Goal: Task Accomplishment & Management: Manage account settings

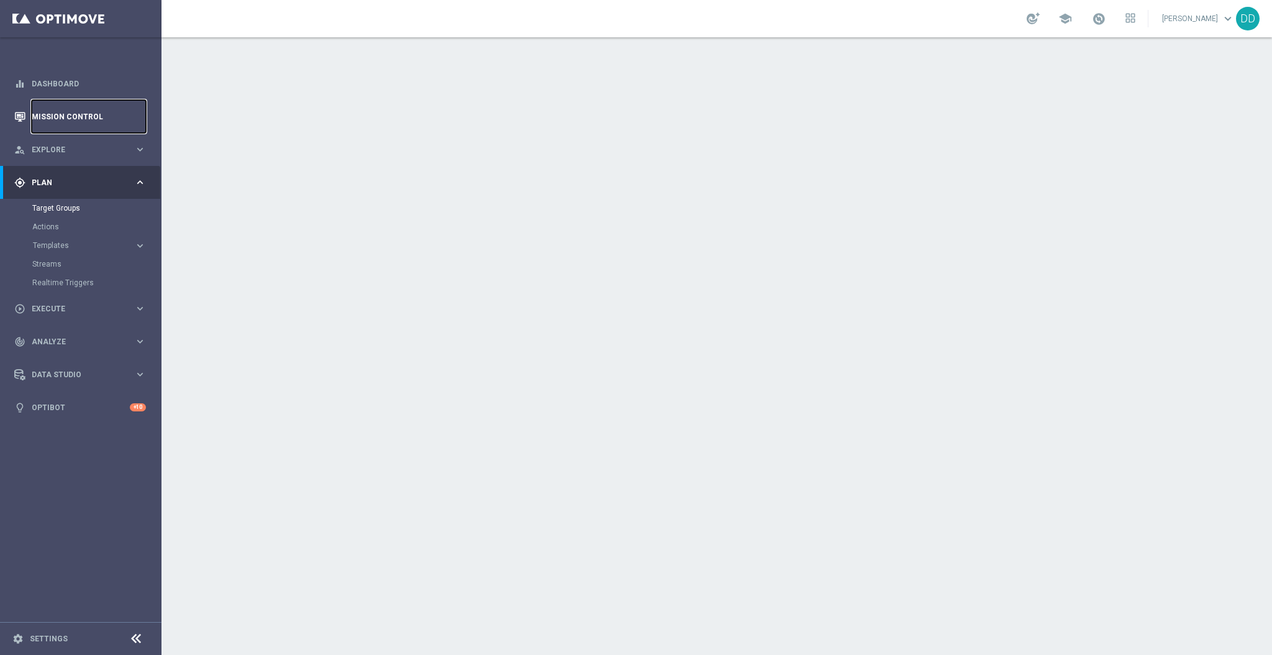
click at [42, 102] on link "Mission Control" at bounding box center [89, 116] width 114 height 33
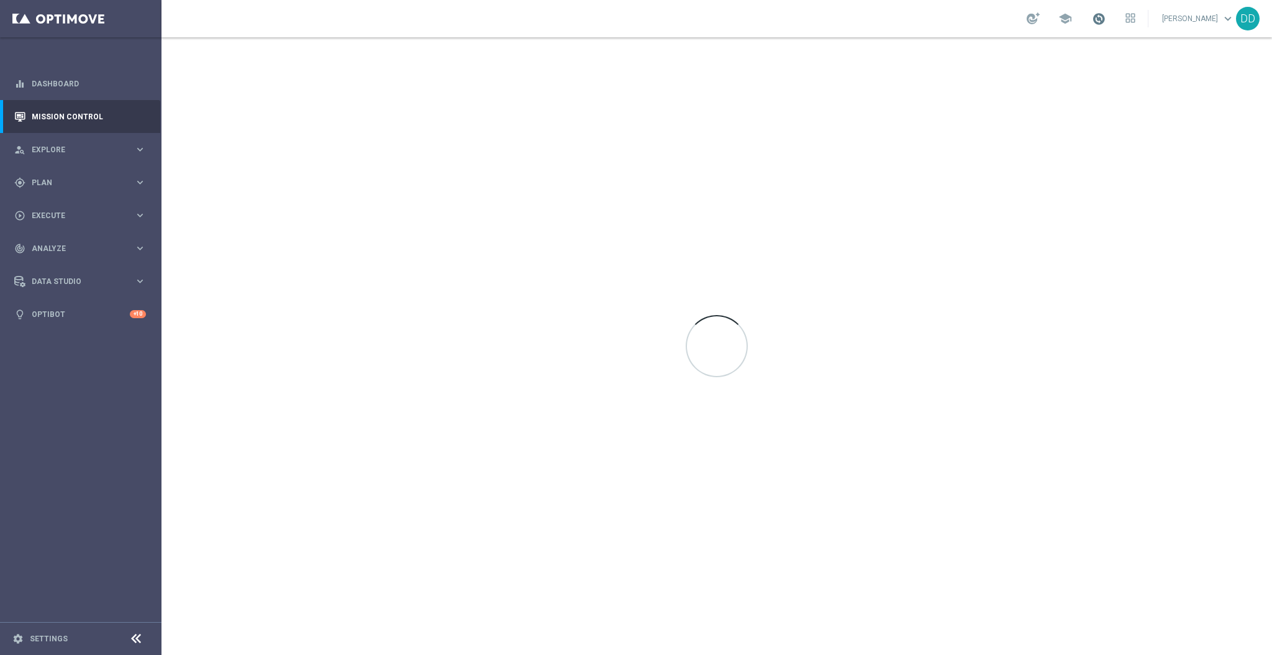
click at [1092, 16] on span at bounding box center [1099, 19] width 14 height 14
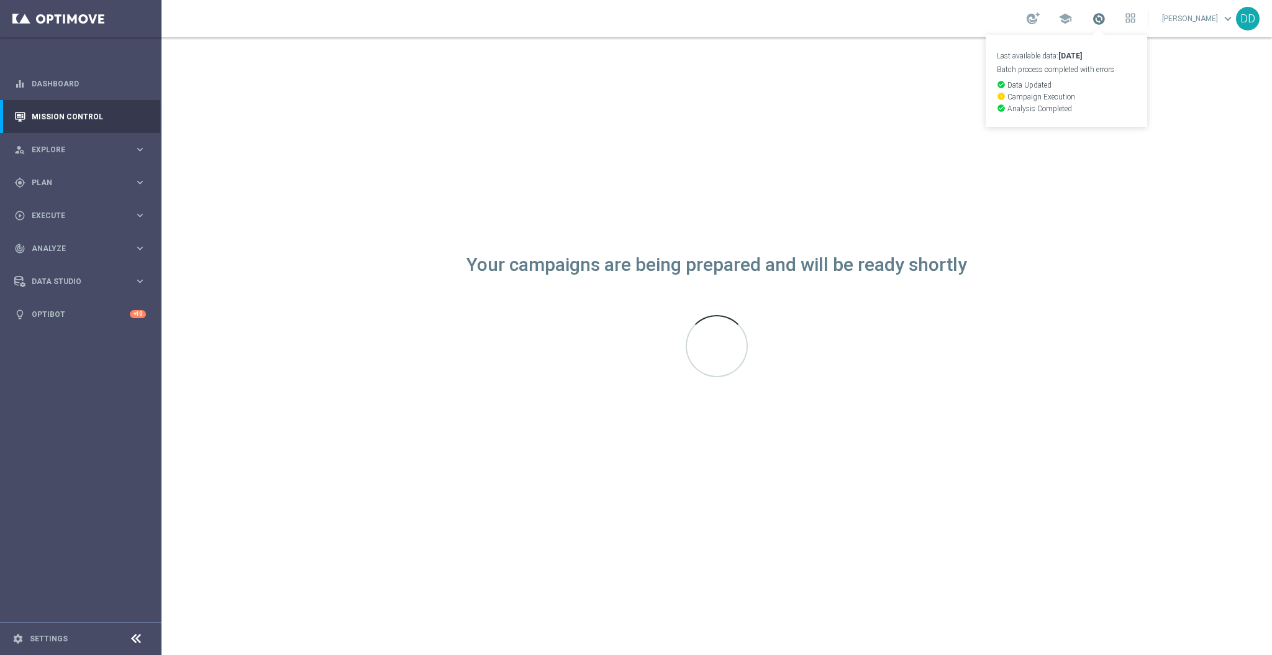
click at [1092, 23] on span at bounding box center [1099, 19] width 14 height 14
click at [1093, 16] on span at bounding box center [1099, 19] width 14 height 14
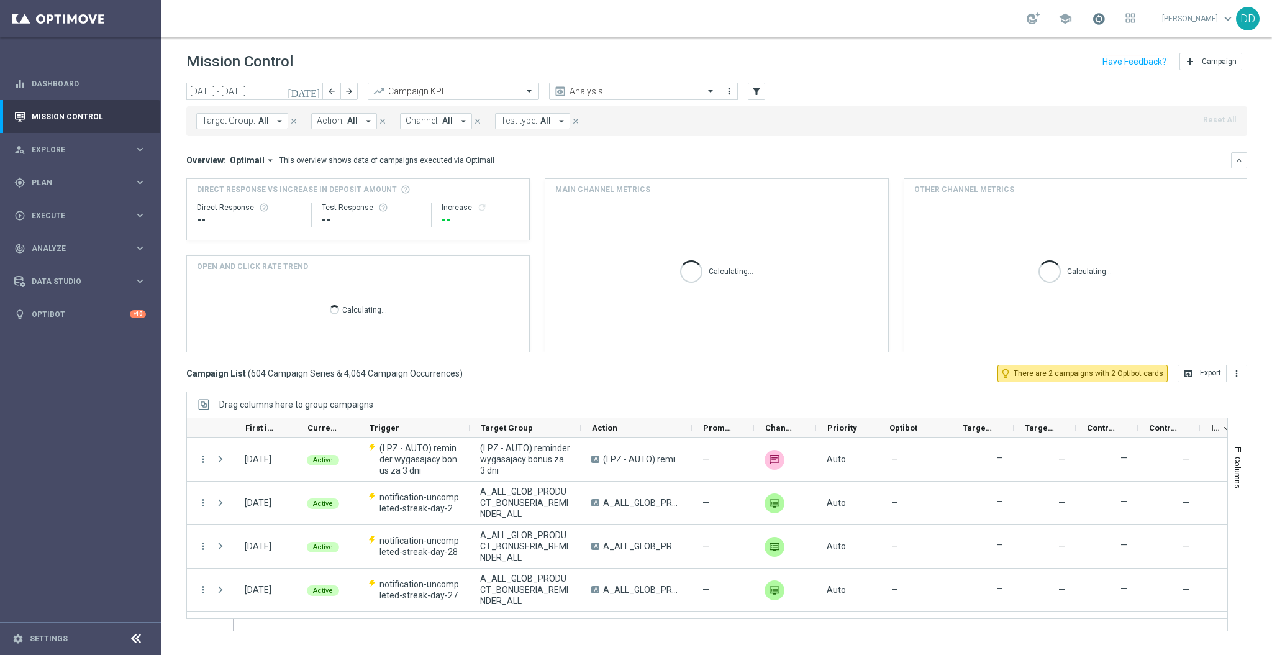
click at [1092, 19] on span at bounding box center [1099, 19] width 14 height 14
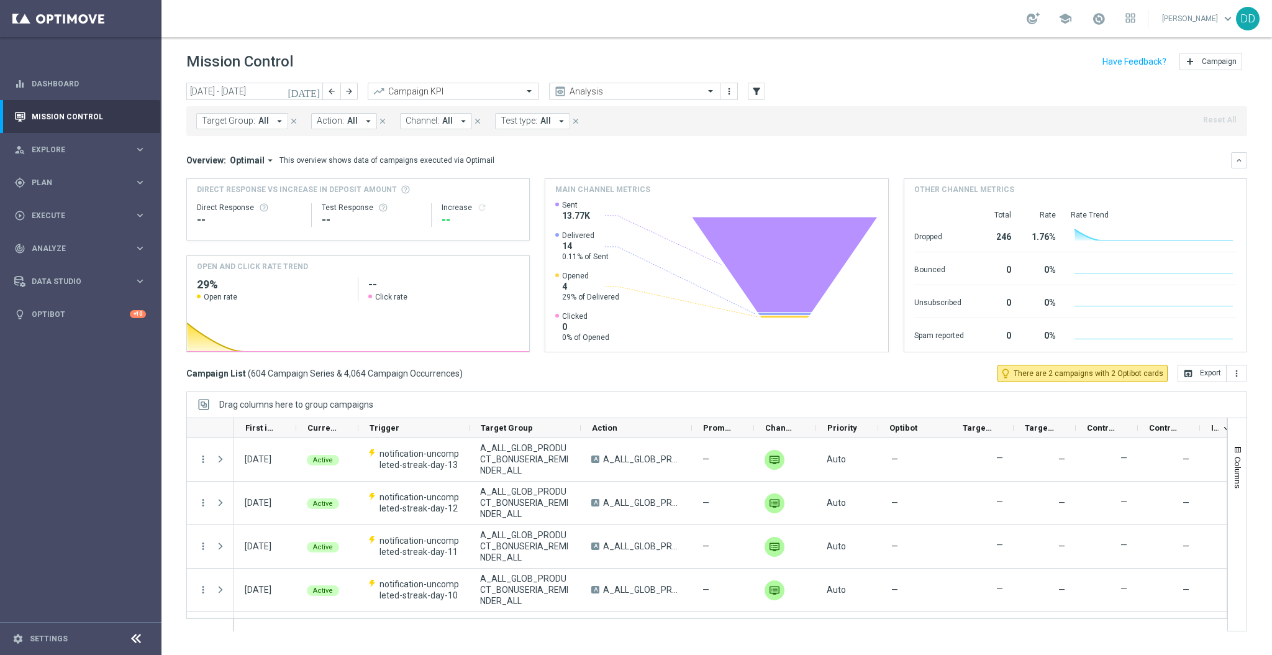
scroll to position [1325, 0]
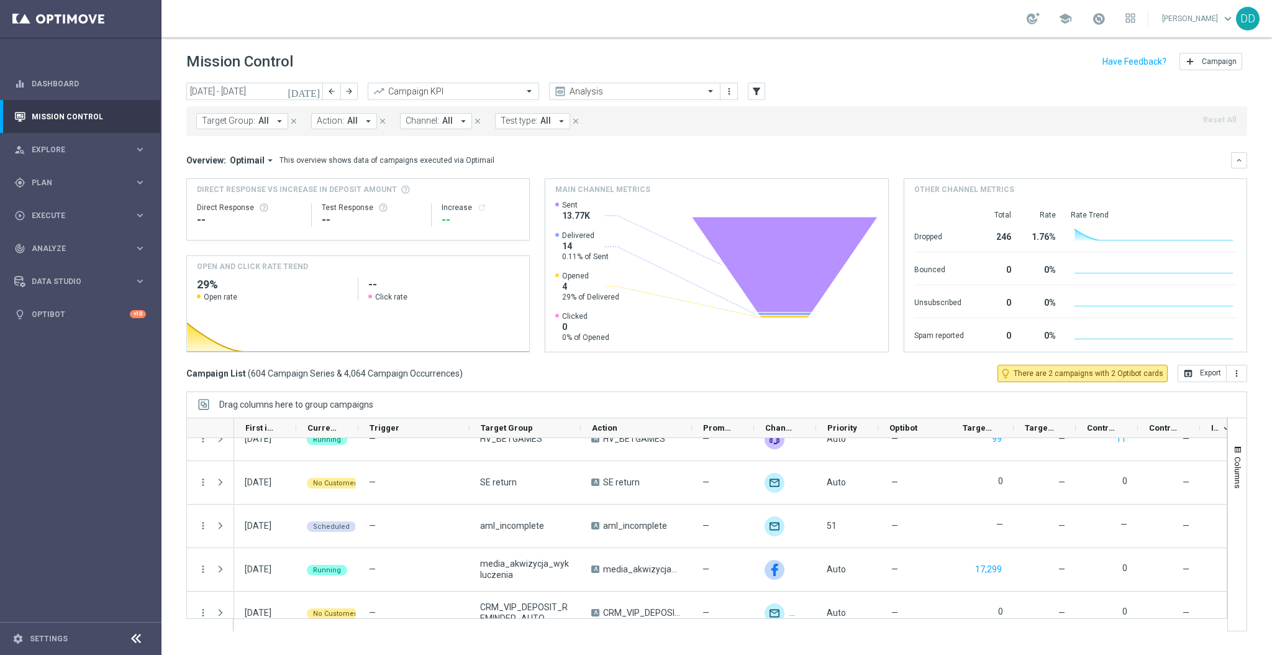
click at [1076, 22] on div "school" at bounding box center [1081, 18] width 109 height 21
click at [1092, 22] on span at bounding box center [1099, 19] width 14 height 14
click at [684, 89] on input "text" at bounding box center [622, 91] width 133 height 11
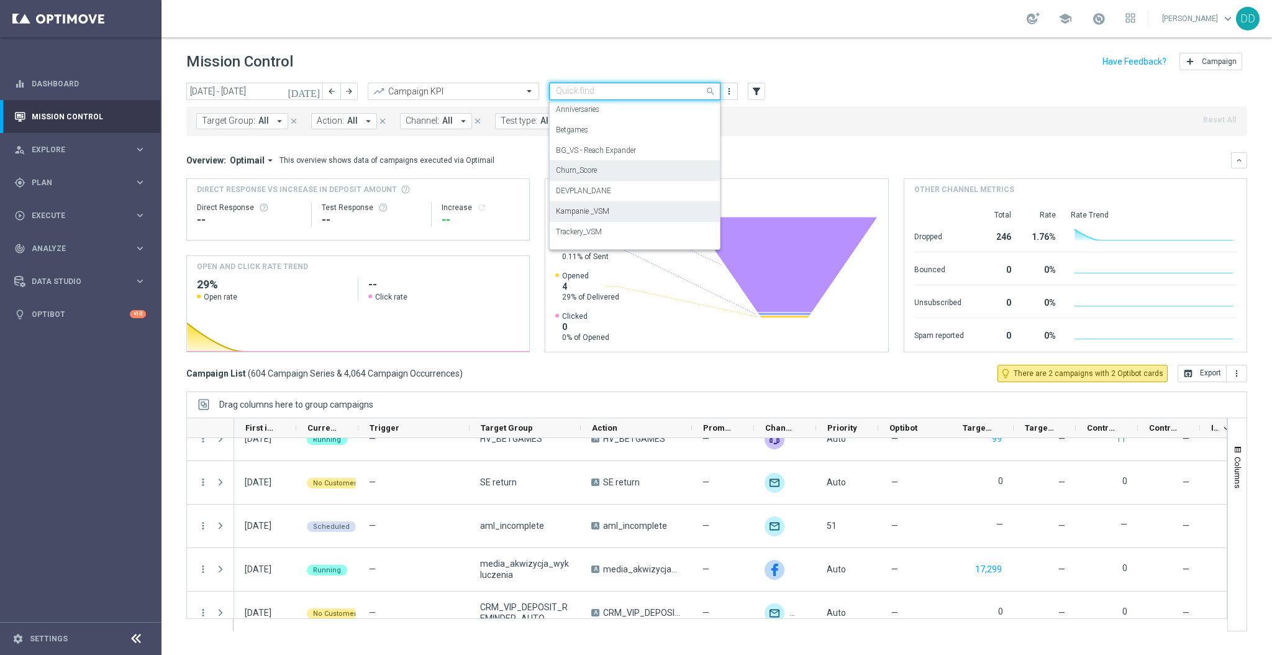
scroll to position [117, 0]
click at [624, 168] on div "DEVPLAN_DANE" at bounding box center [635, 176] width 158 height 20
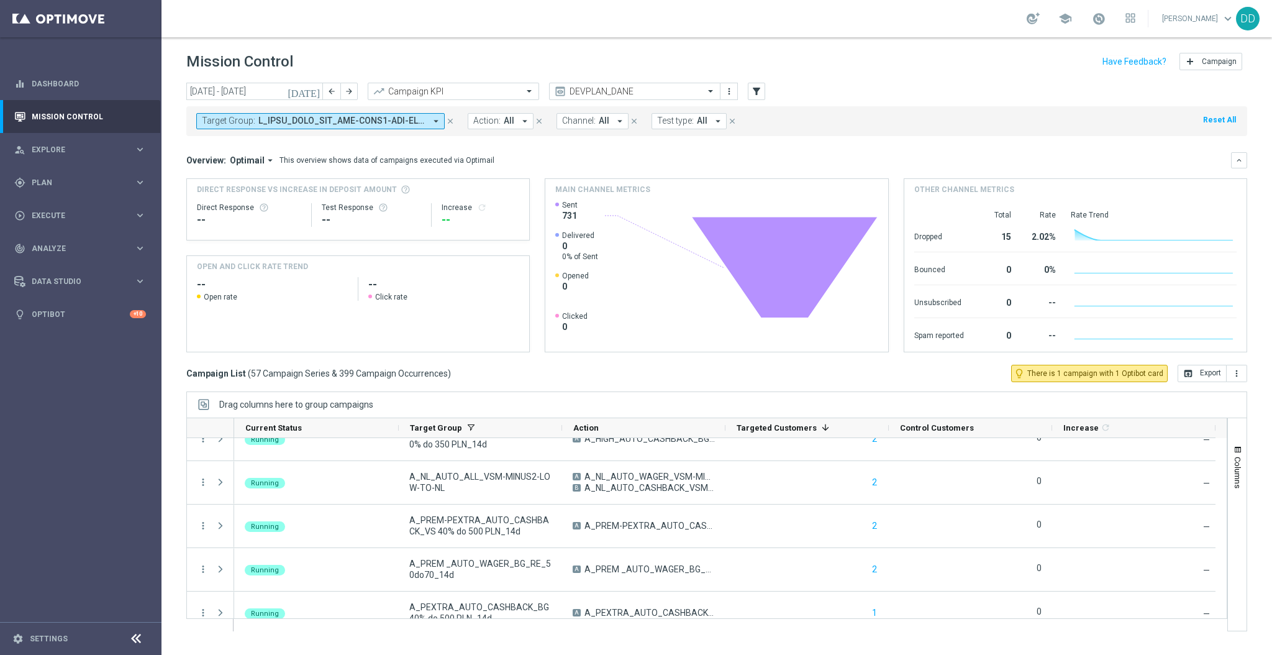
click at [504, 123] on span "All" at bounding box center [509, 121] width 11 height 11
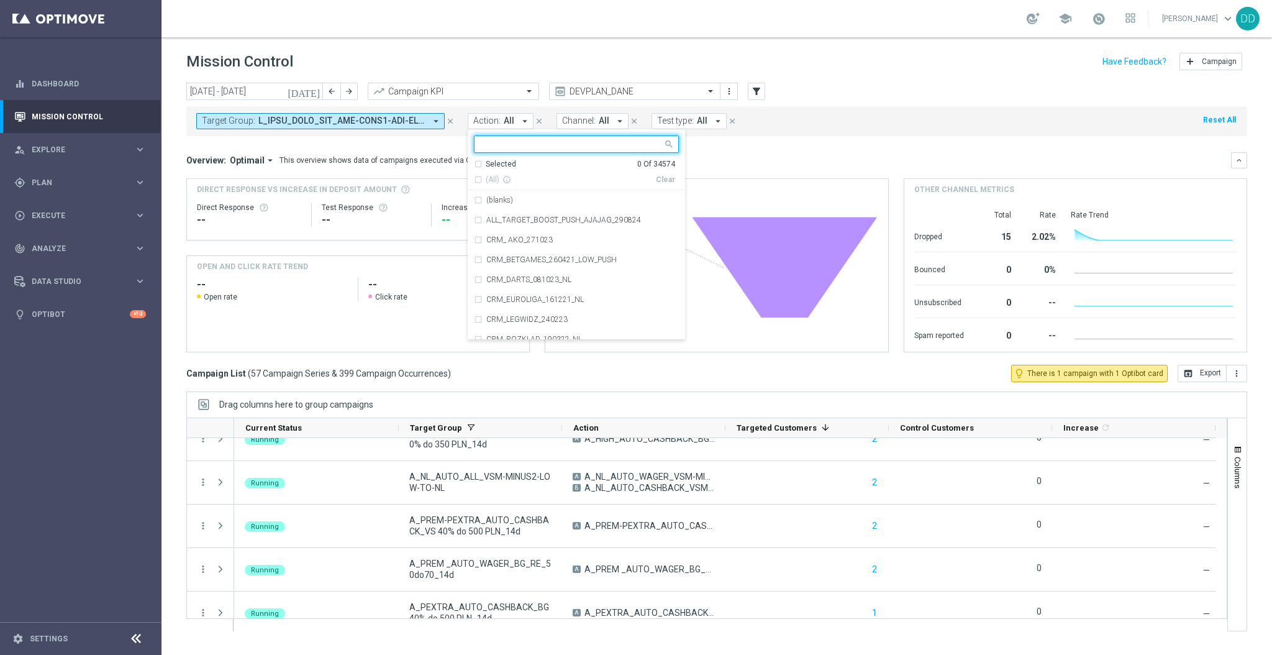
click at [430, 144] on mini-dashboard "Overview: Optimail arrow_drop_down This overview shows data of campaigns execut…" at bounding box center [716, 250] width 1061 height 229
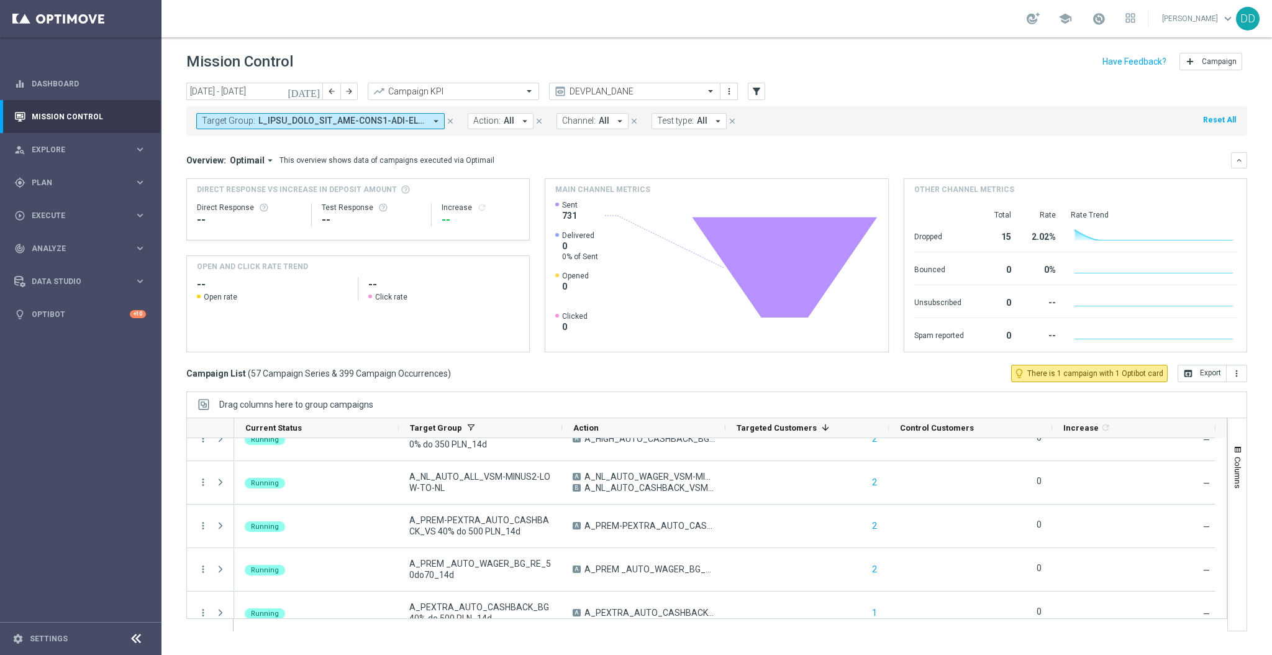
click at [257, 160] on span "Optimail" at bounding box center [247, 160] width 35 height 11
click at [246, 176] on div "Analysis" at bounding box center [241, 179] width 75 height 17
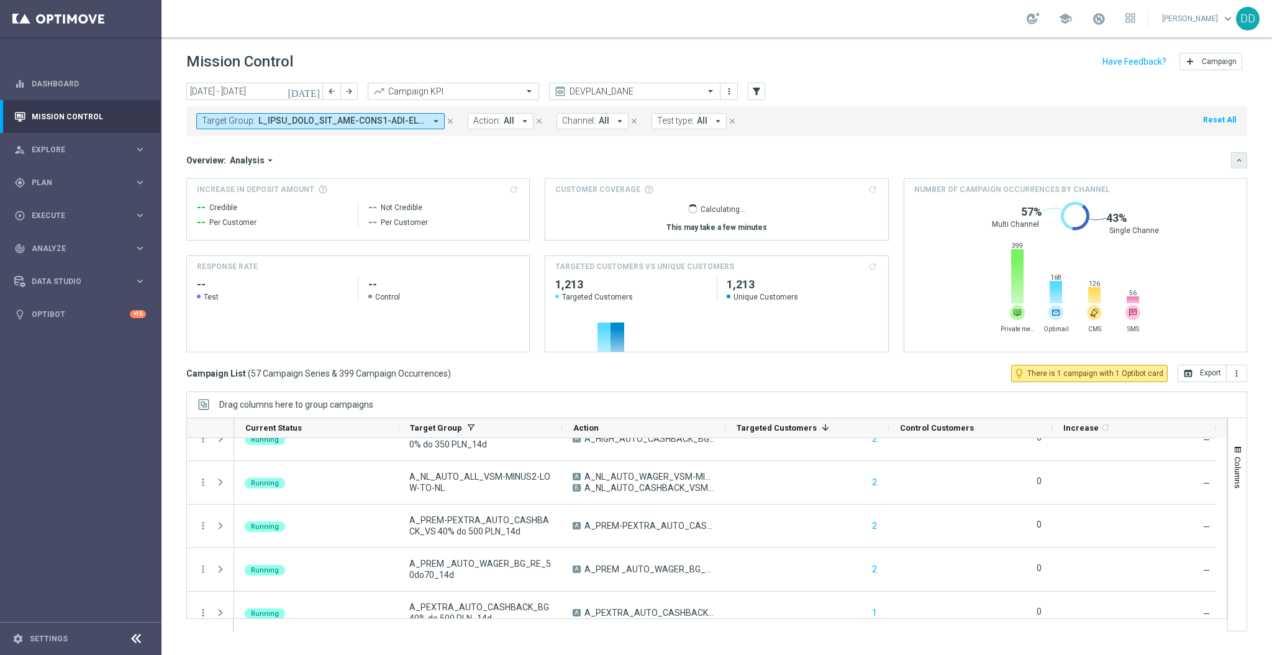
click at [1238, 166] on button "keyboard_arrow_down" at bounding box center [1239, 160] width 16 height 16
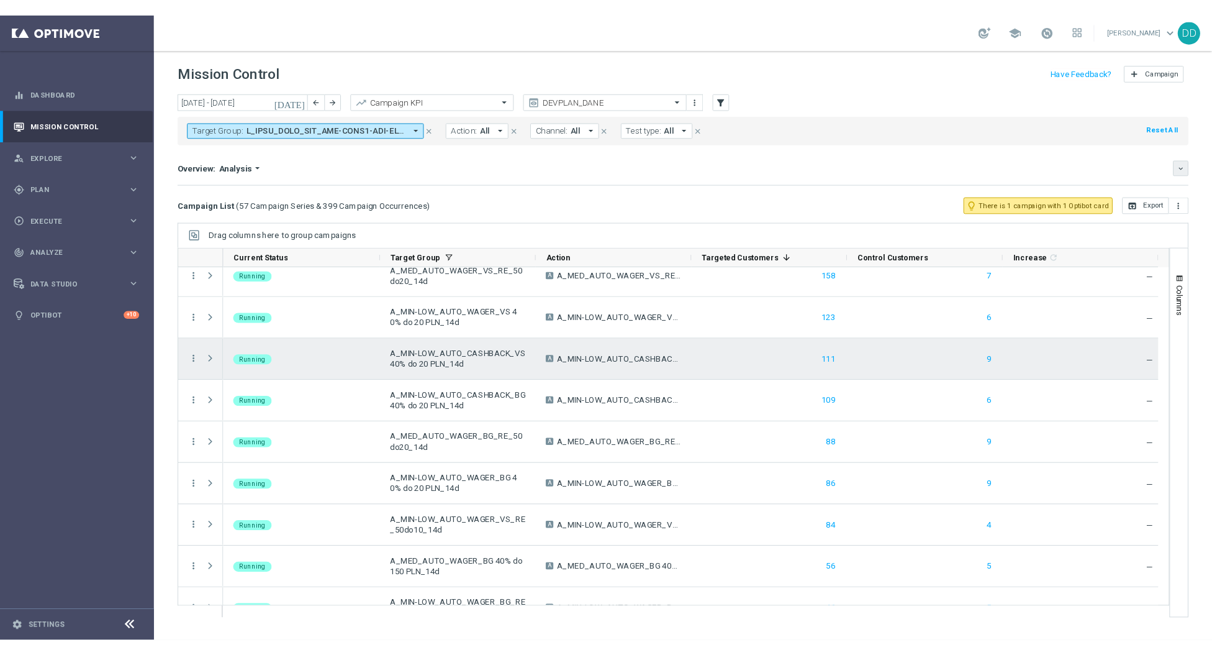
scroll to position [0, 0]
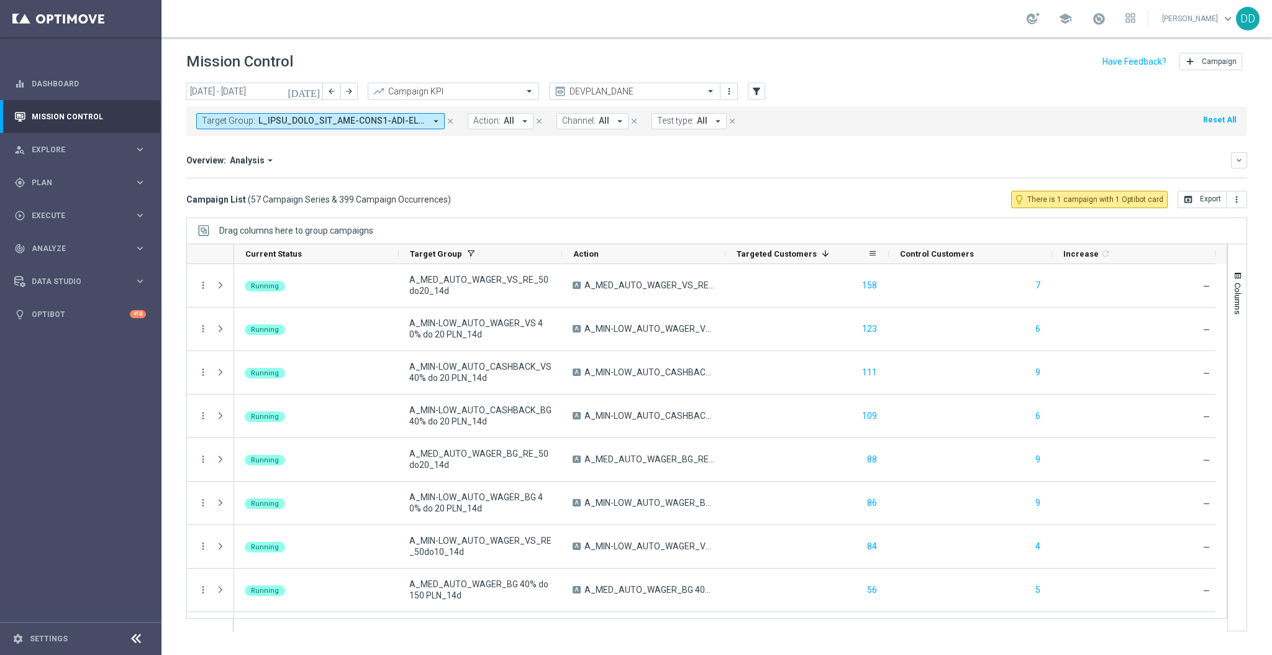
click at [855, 254] on div "Targeted Customers 1" at bounding box center [802, 253] width 131 height 19
click at [235, 94] on input "[DATE] - [DATE]" at bounding box center [254, 91] width 137 height 17
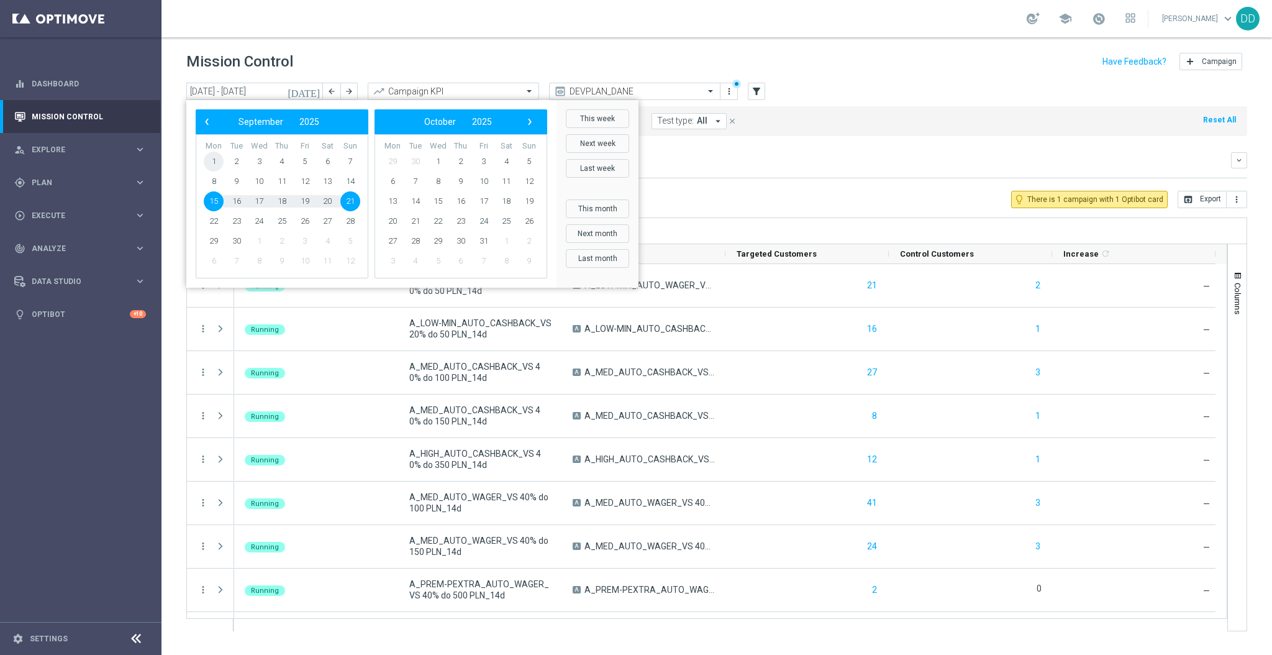
click at [220, 157] on span "1" at bounding box center [214, 162] width 20 height 20
click at [217, 204] on span "15" at bounding box center [214, 201] width 20 height 20
type input "[DATE] - [DATE]"
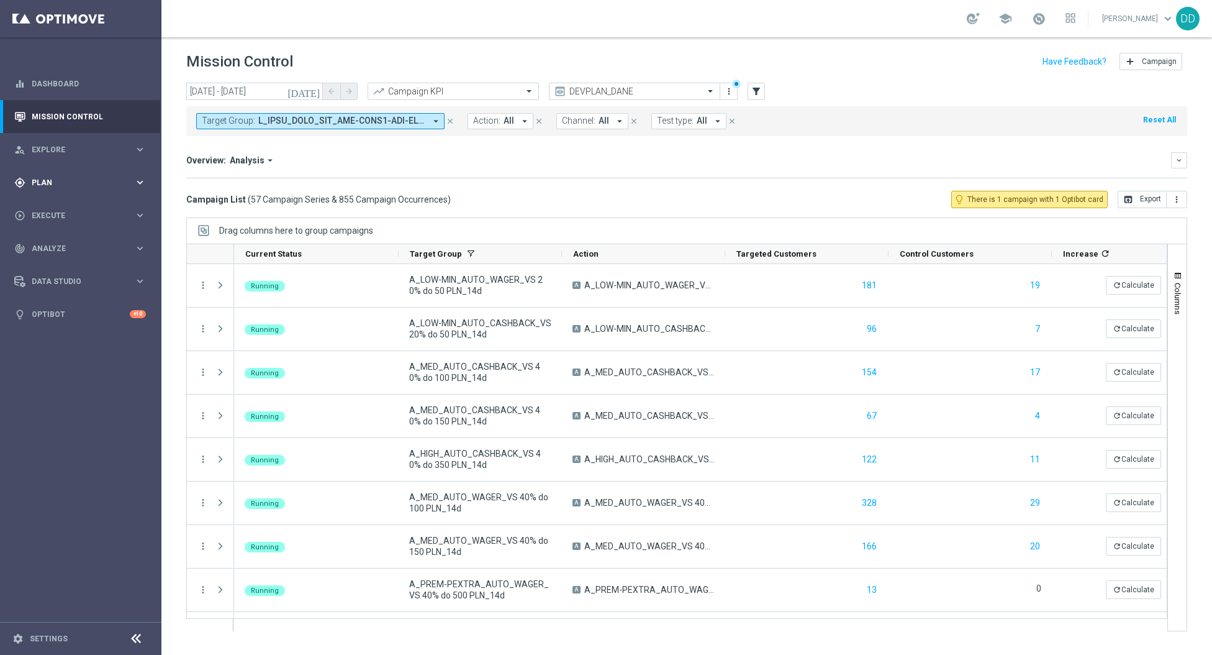
click at [89, 186] on span "Plan" at bounding box center [83, 182] width 102 height 7
drag, startPoint x: 60, startPoint y: 193, endPoint x: 65, endPoint y: 199, distance: 7.5
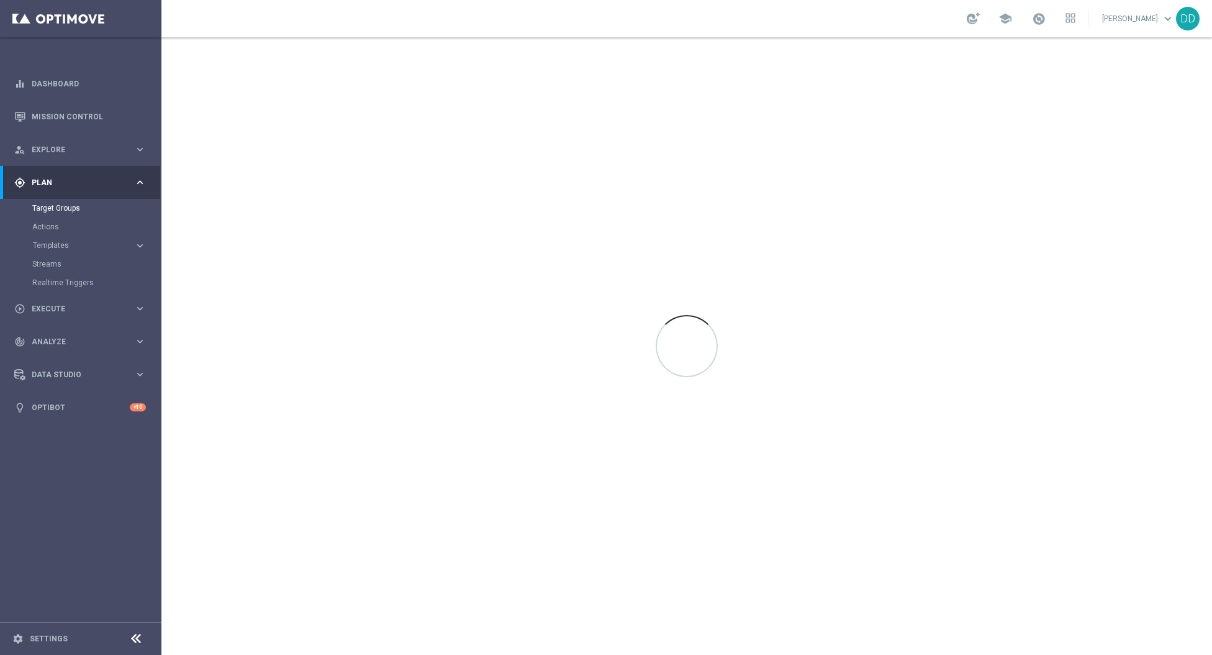
click at [120, 235] on div "Actions" at bounding box center [96, 226] width 128 height 19
click at [130, 253] on accordion "Templates keyboard_arrow_right Optimail" at bounding box center [96, 245] width 128 height 19
click at [125, 248] on div "Templates" at bounding box center [83, 245] width 101 height 7
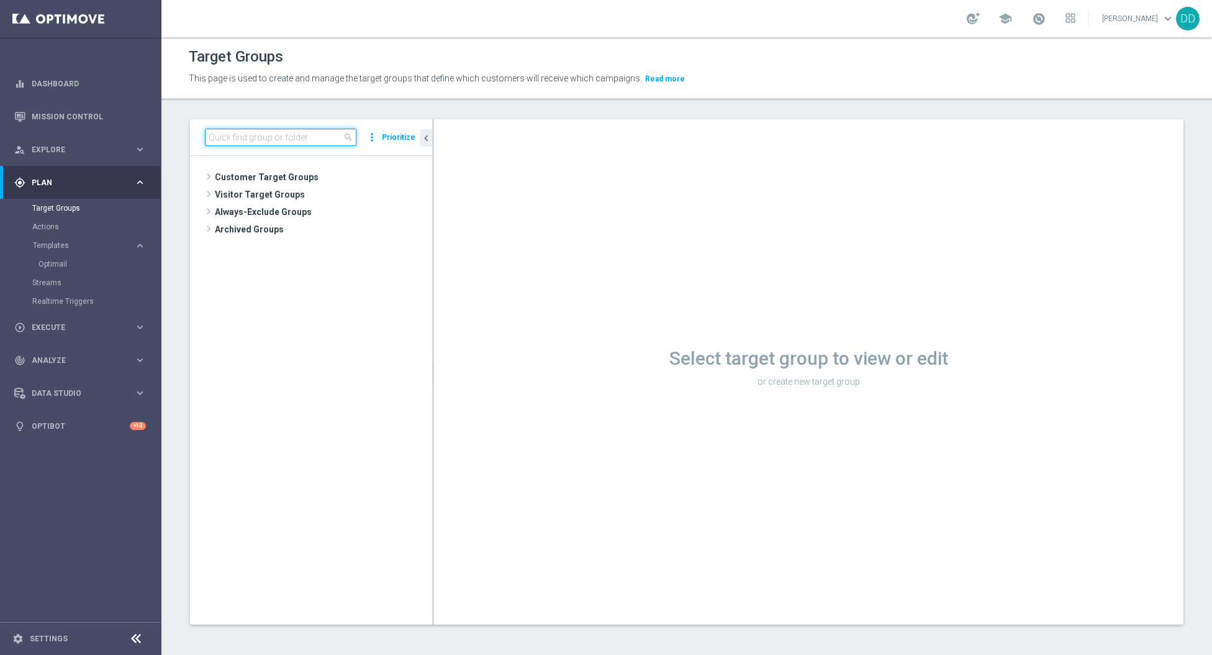
click at [311, 138] on input at bounding box center [281, 137] width 152 height 17
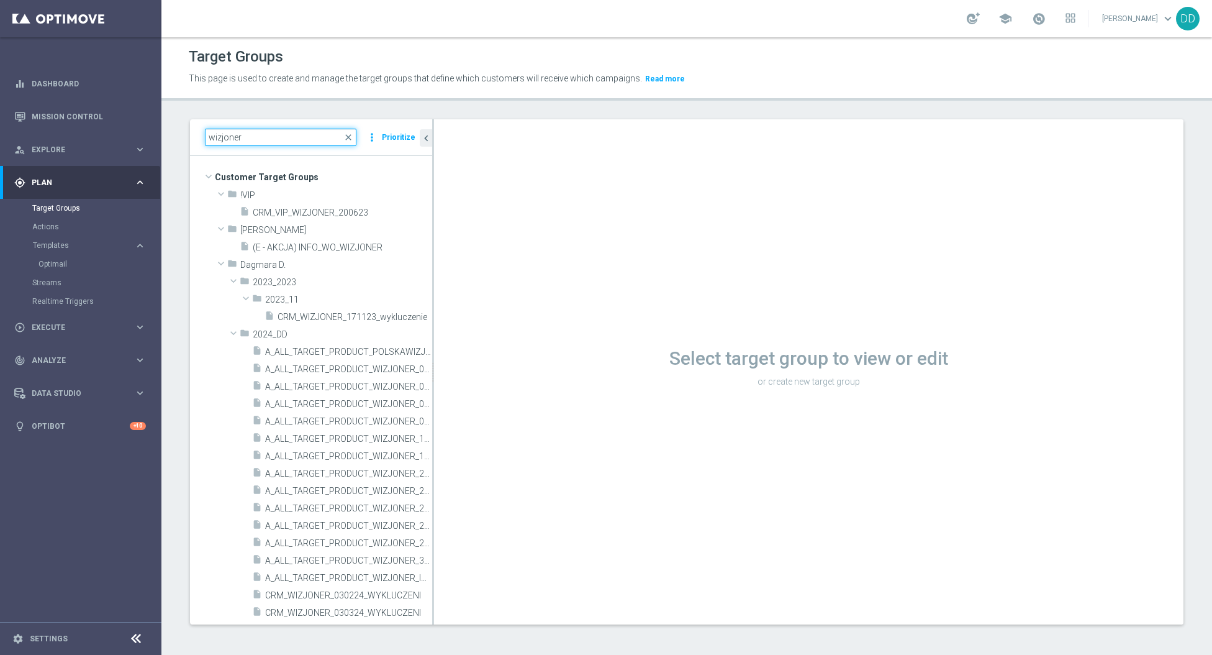
type input "wizjoner"
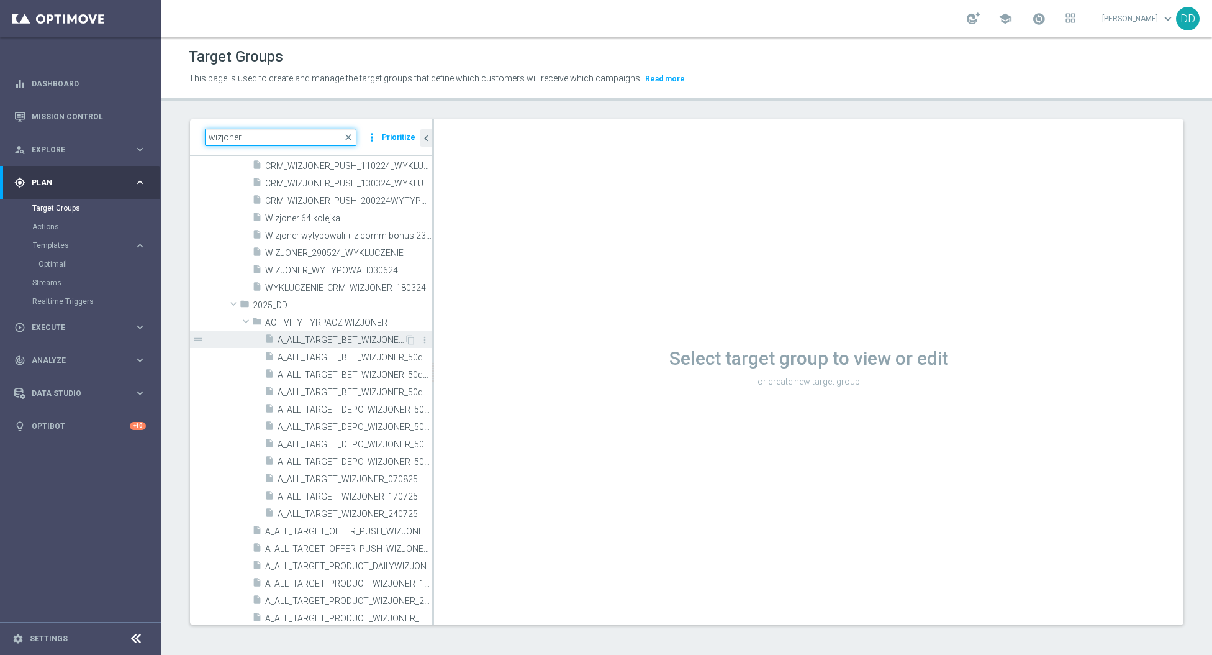
scroll to position [662, 0]
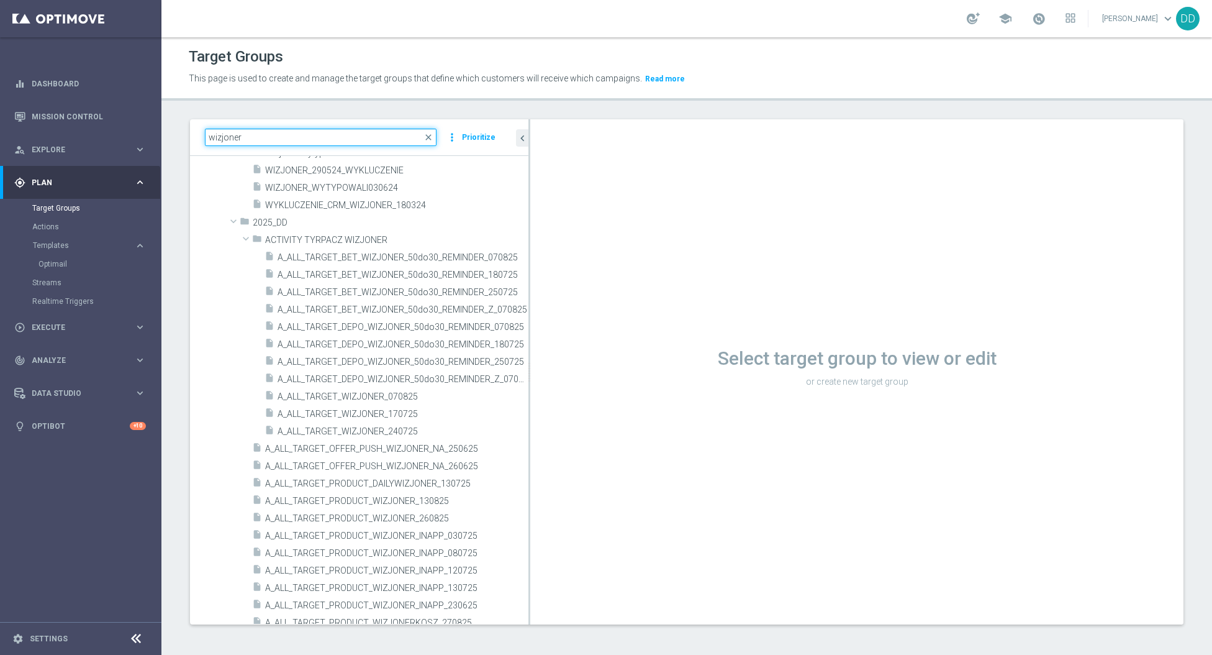
drag, startPoint x: 429, startPoint y: 346, endPoint x: 608, endPoint y: 356, distance: 179.8
click at [608, 356] on as-split "wizjoner close more_vert Prioritize Customer Target Groups library_add create_n…" at bounding box center [687, 371] width 994 height 505
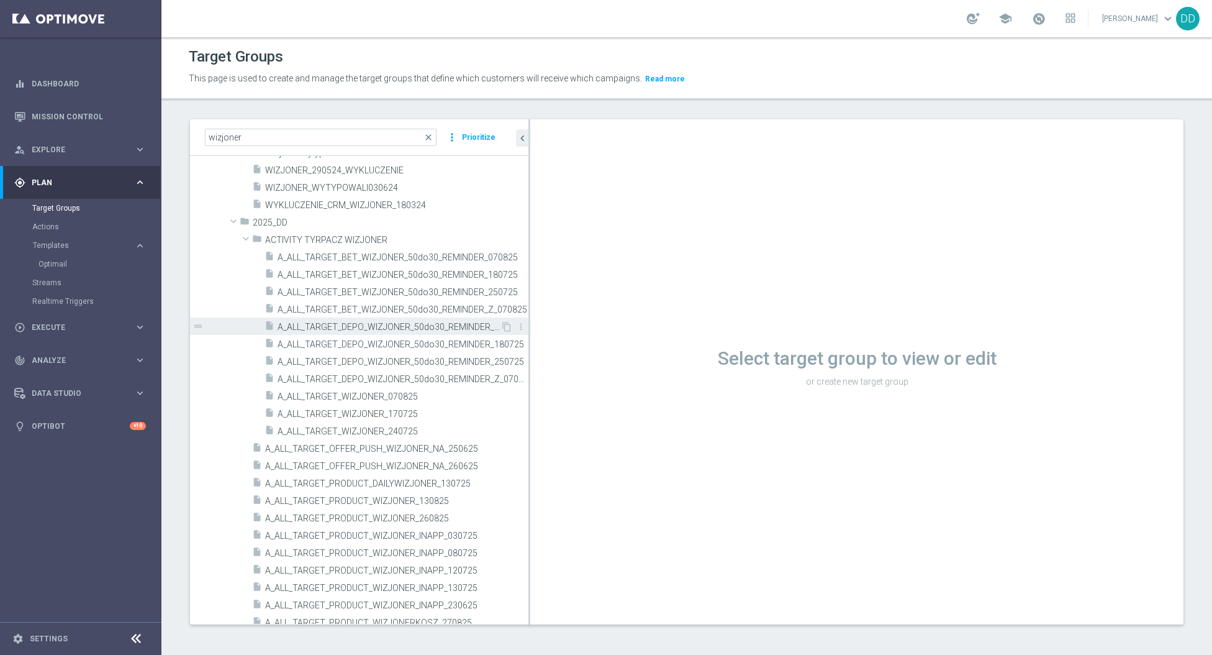
click at [398, 319] on div "insert_drive_file A_ALL_TARGET_DEPO_WIZJONER_50do30_REMINDER_070825" at bounding box center [383, 325] width 236 height 17
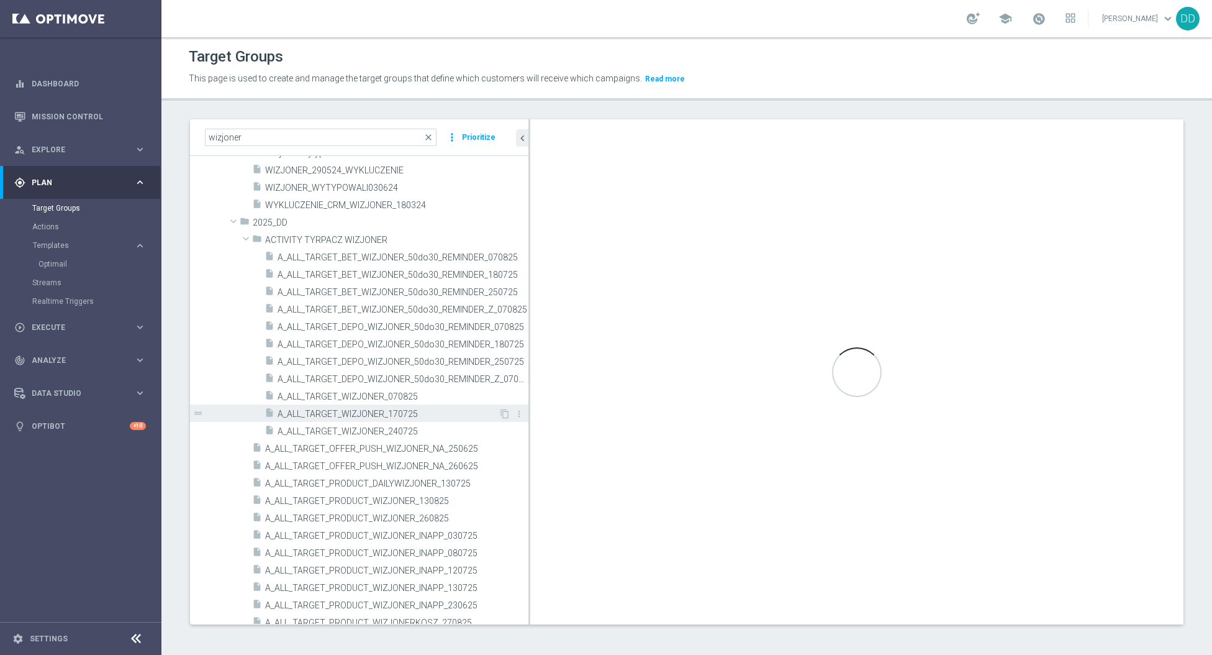
click at [384, 417] on span "A_ALL_TARGET_WIZJONER_170725" at bounding box center [388, 414] width 221 height 11
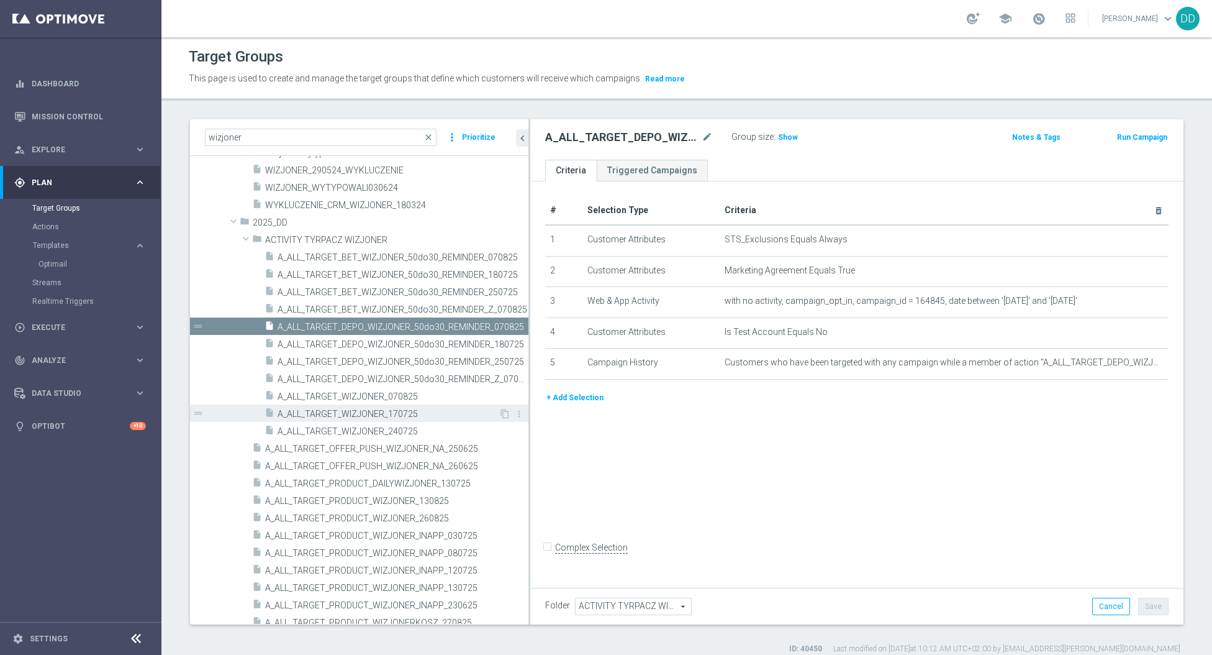
click at [409, 406] on div "insert_drive_file A_ALL_TARGET_WIZJONER_170725" at bounding box center [382, 412] width 234 height 17
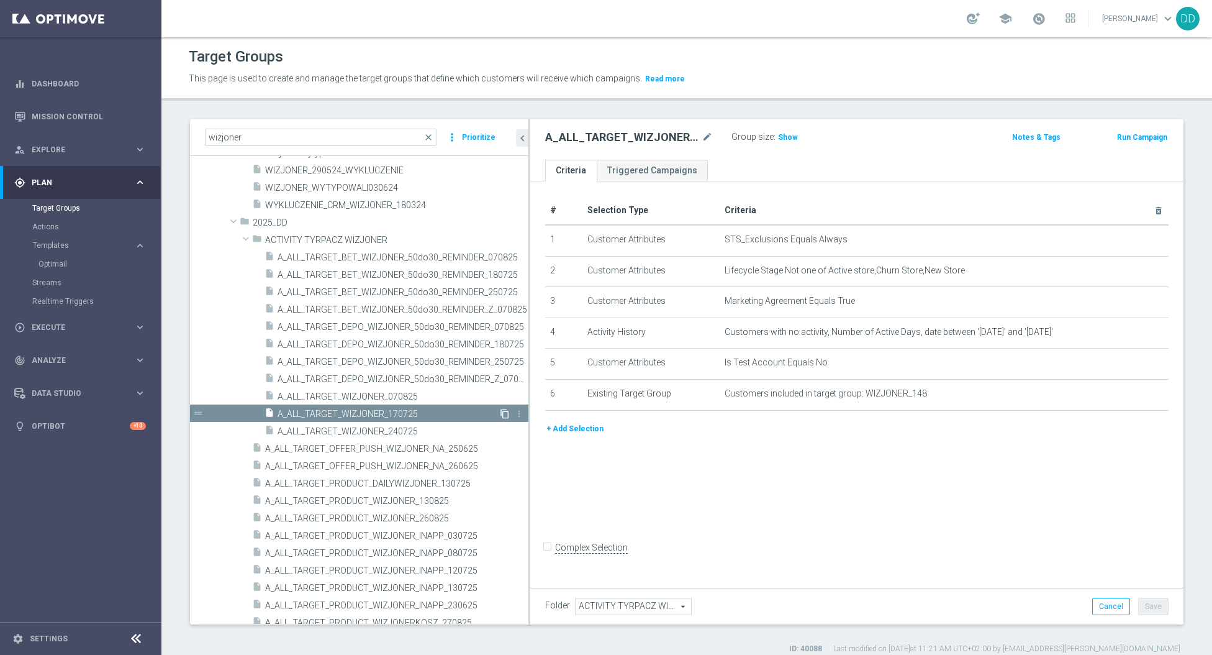
click at [500, 411] on icon "content_copy" at bounding box center [505, 414] width 10 height 10
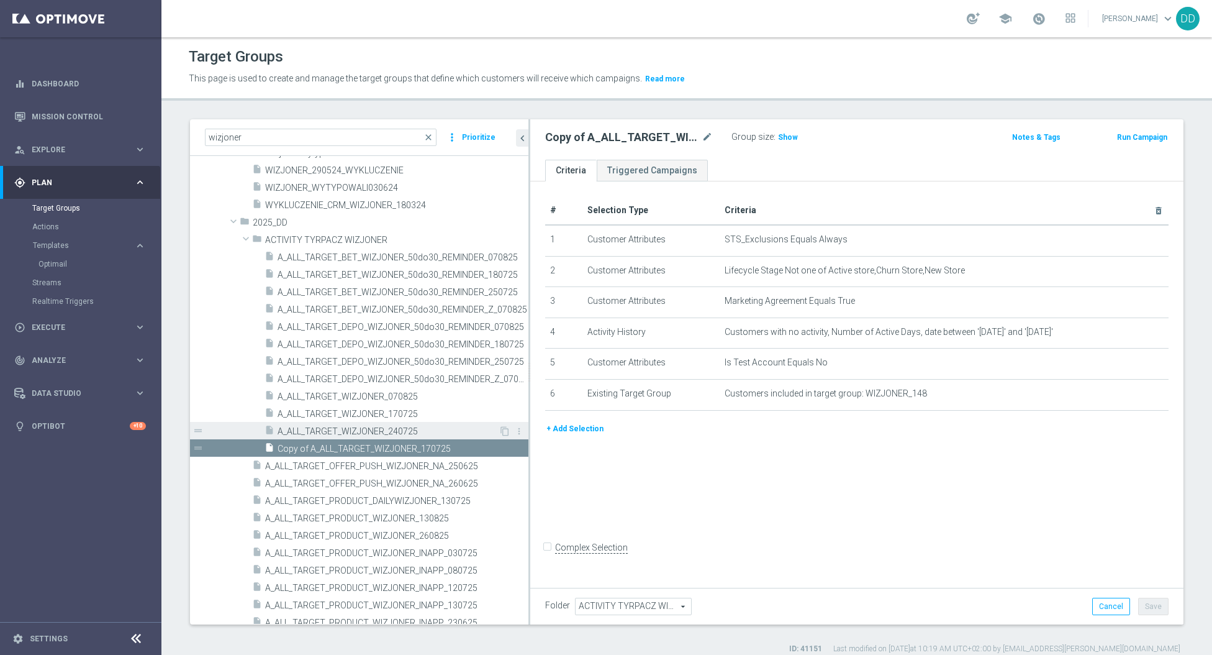
scroll to position [653, 0]
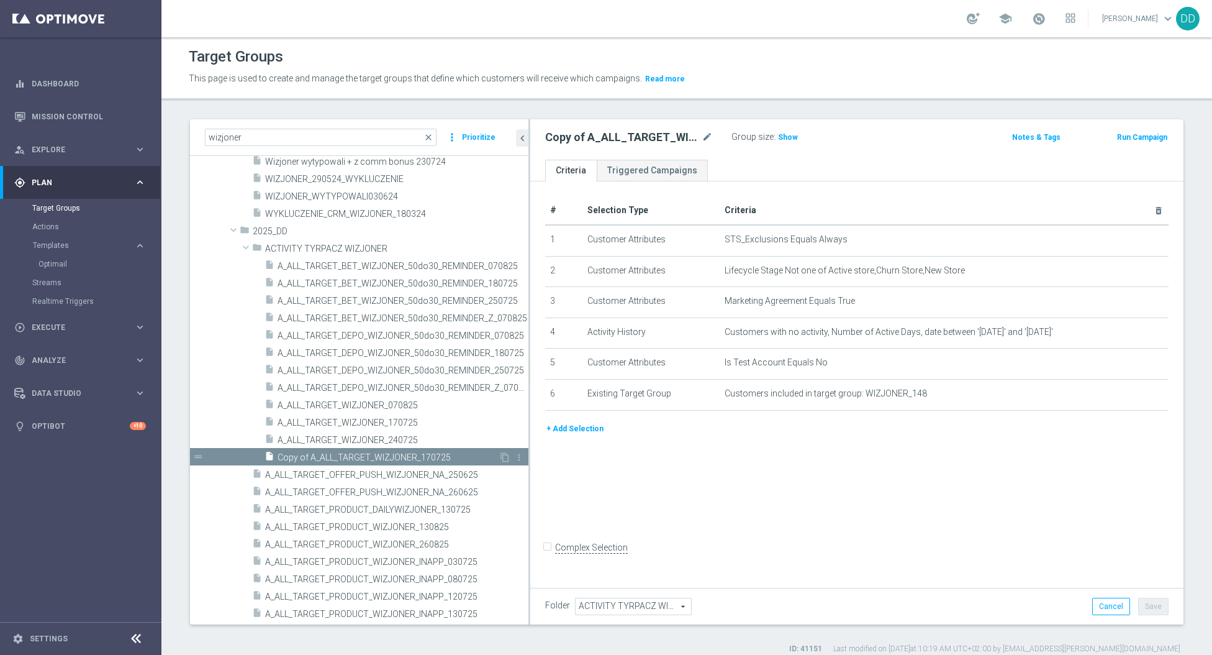
click at [407, 455] on span "Copy of A_ALL_TARGET_WIZJONER_170725" at bounding box center [388, 457] width 221 height 11
click at [702, 137] on icon "mode_edit" at bounding box center [707, 137] width 11 height 15
type input "A_ALL_TARGET_PRODUCT_WIZJONER_150925"
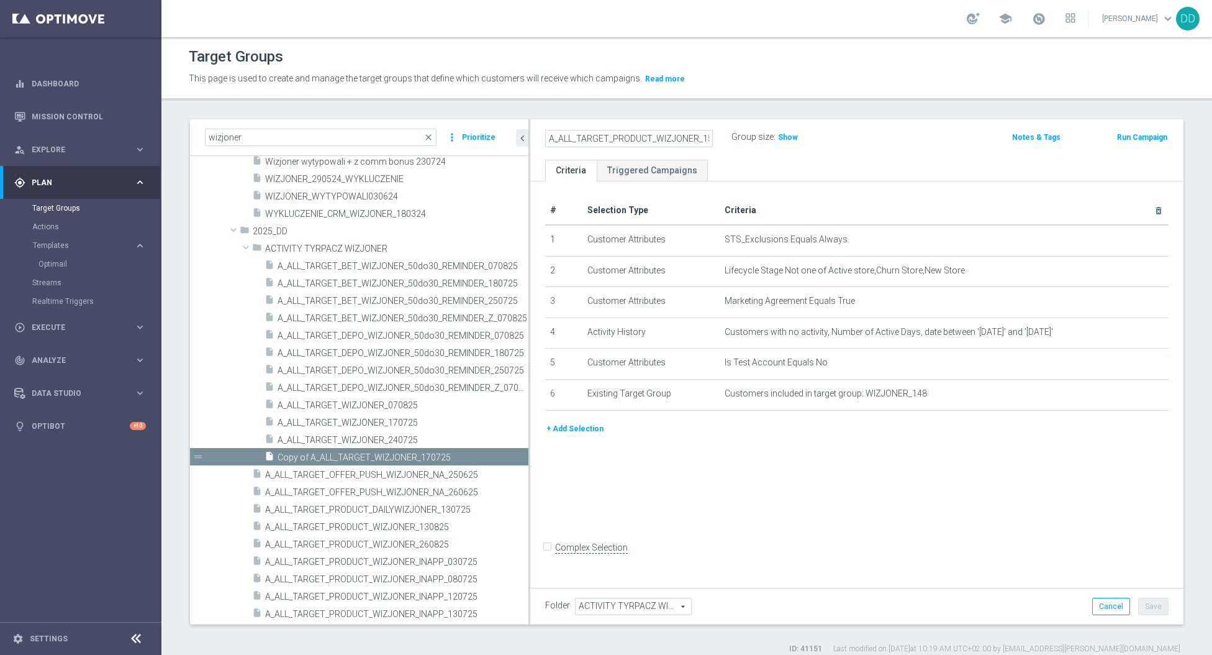
click at [758, 168] on ul "Criteria Triggered Campaigns" at bounding box center [856, 171] width 653 height 22
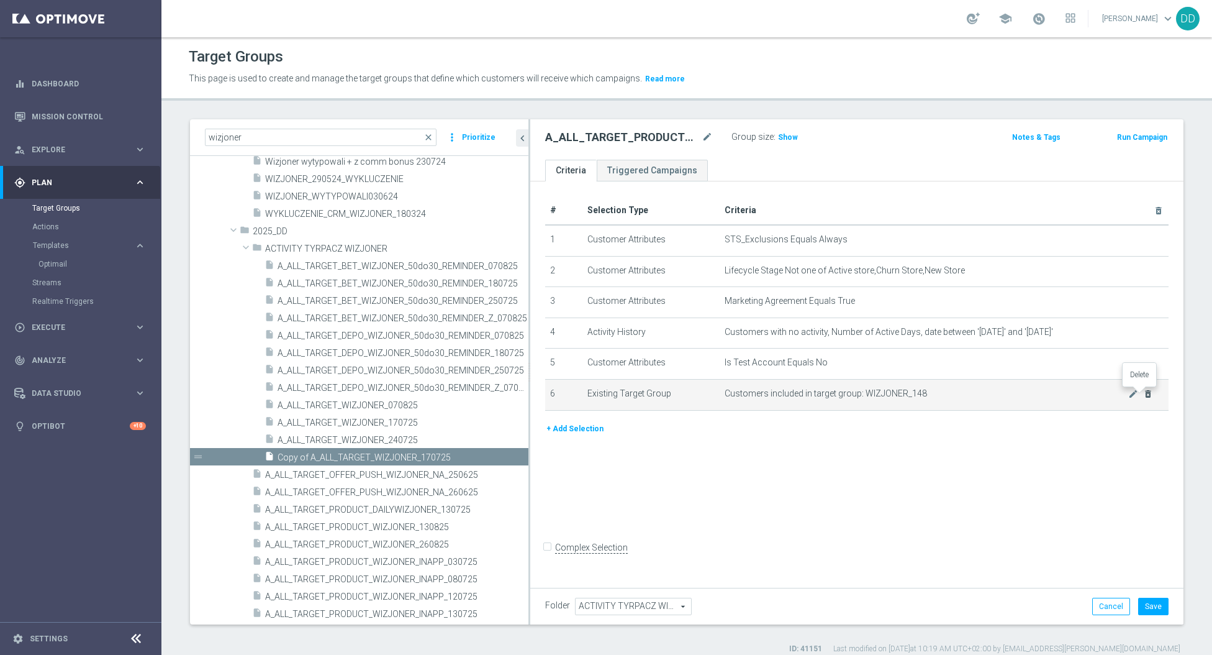
click at [1143, 396] on icon "delete_forever" at bounding box center [1148, 394] width 10 height 10
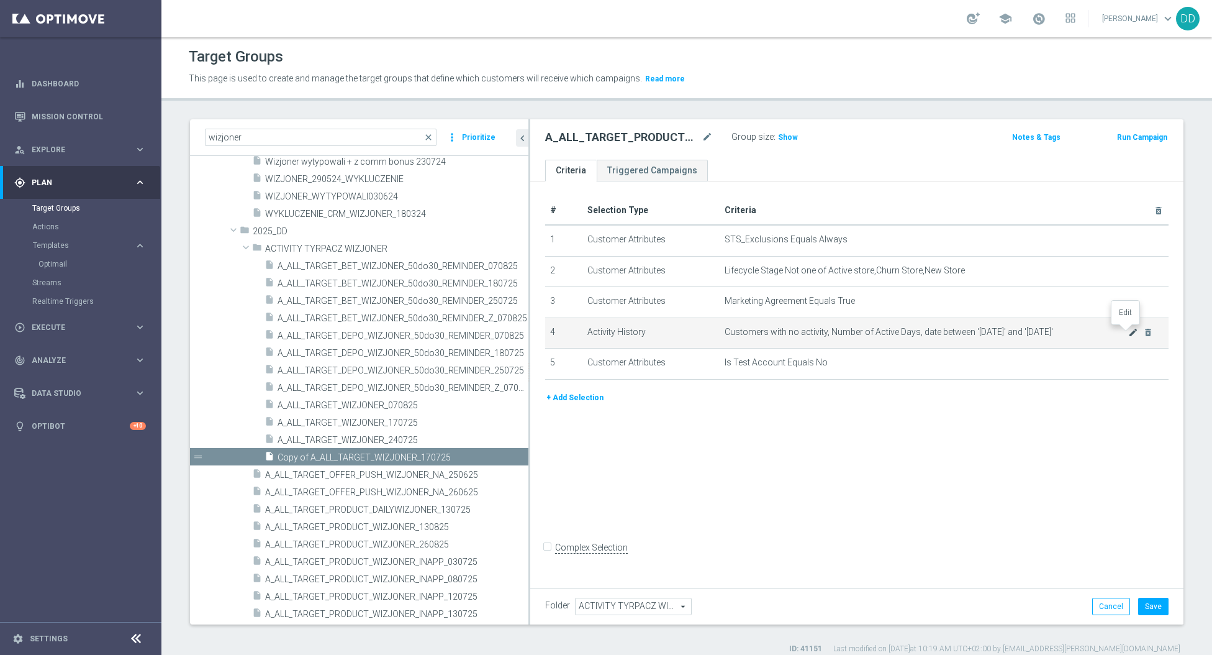
click at [1128, 333] on icon "mode_edit" at bounding box center [1133, 332] width 10 height 10
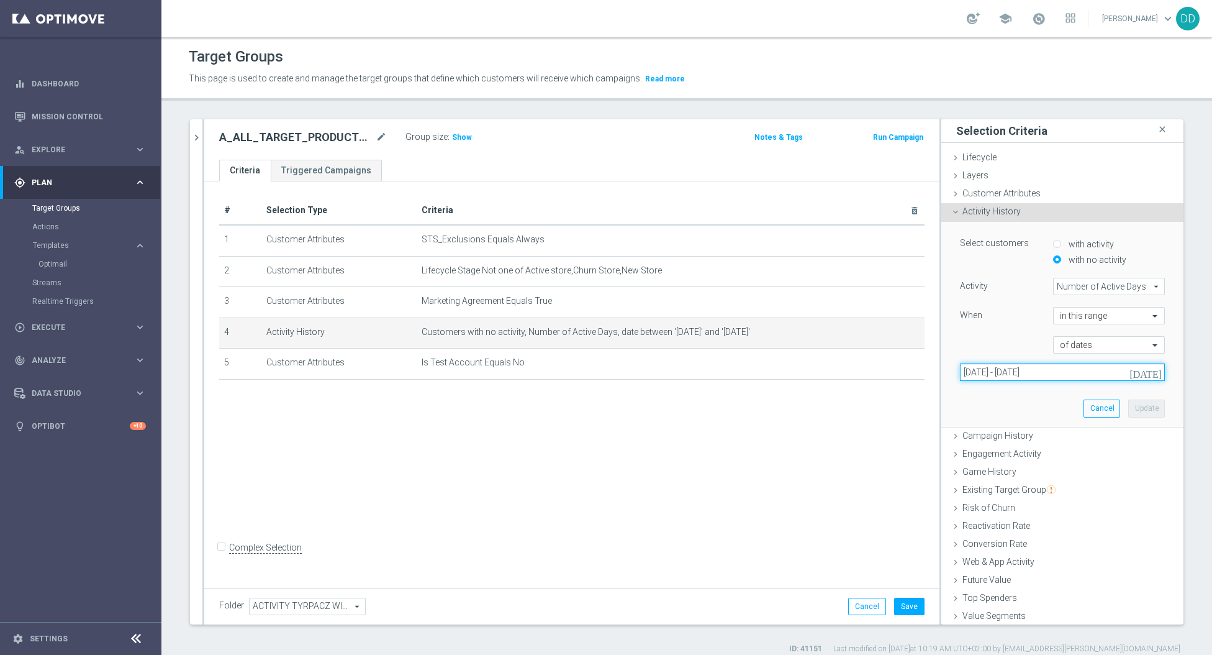
click at [1029, 375] on input "14 Jul 2025 - 17 Jul 2025" at bounding box center [1062, 371] width 205 height 17
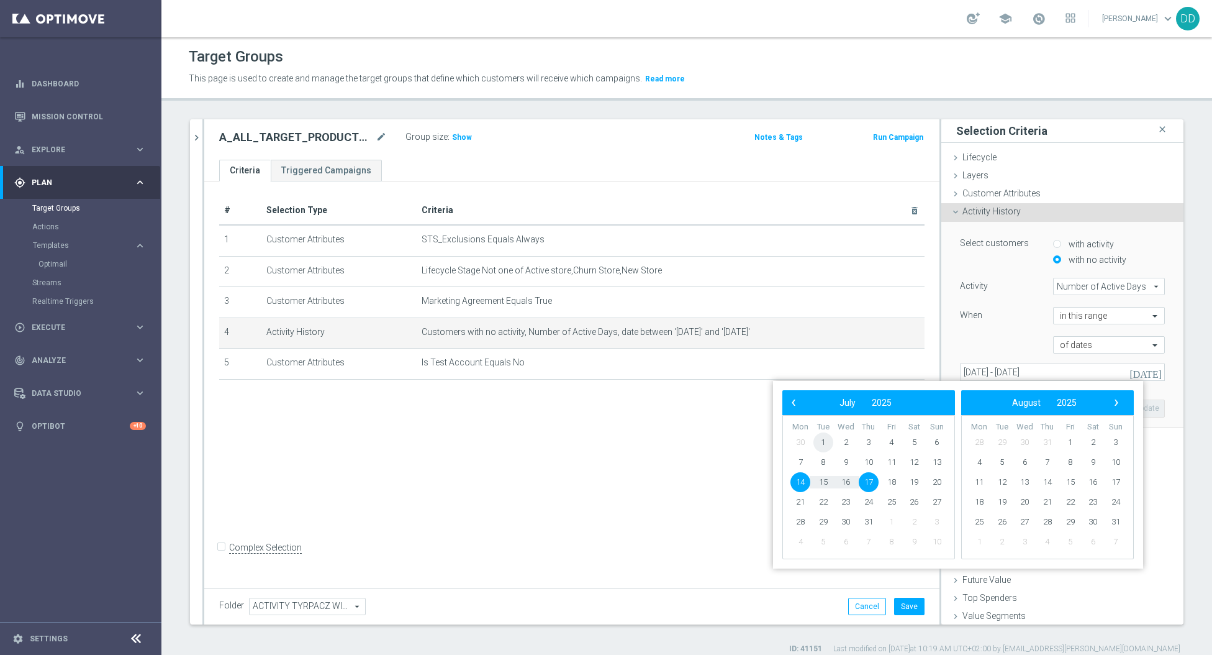
click at [825, 441] on span "1" at bounding box center [824, 442] width 20 height 20
click at [828, 483] on span "15" at bounding box center [824, 482] width 20 height 20
type input "01 Jul 2025 - 15 Jul 2025"
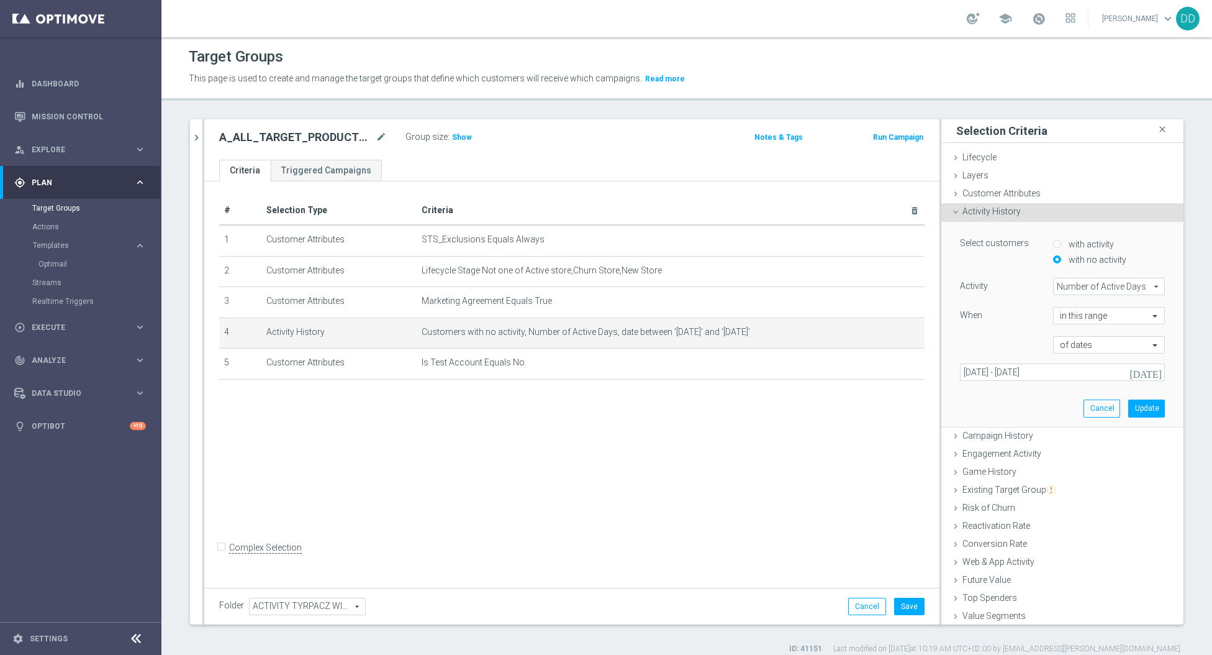
click at [1076, 241] on label "with activity" at bounding box center [1090, 243] width 48 height 11
click at [1061, 241] on input "with activity" at bounding box center [1057, 244] width 8 height 8
radio input "true"
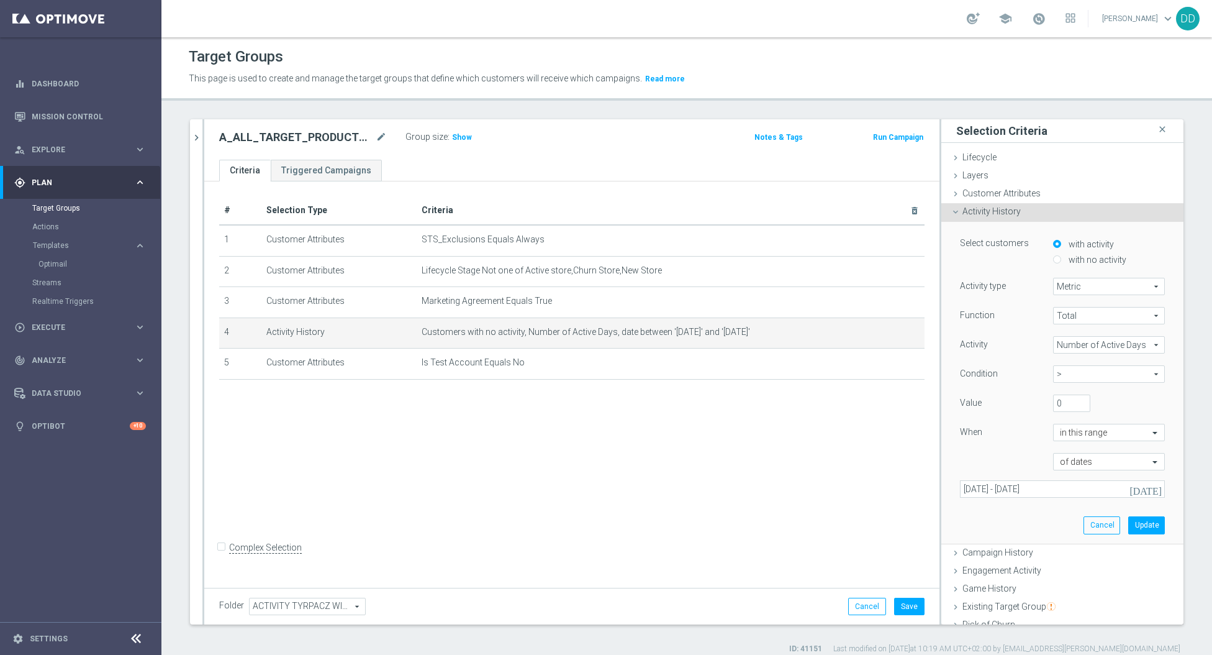
click at [1119, 288] on span "Metric" at bounding box center [1109, 286] width 111 height 16
click at [1106, 317] on span "Days with activity" at bounding box center [1109, 321] width 98 height 10
type input "Days with activity"
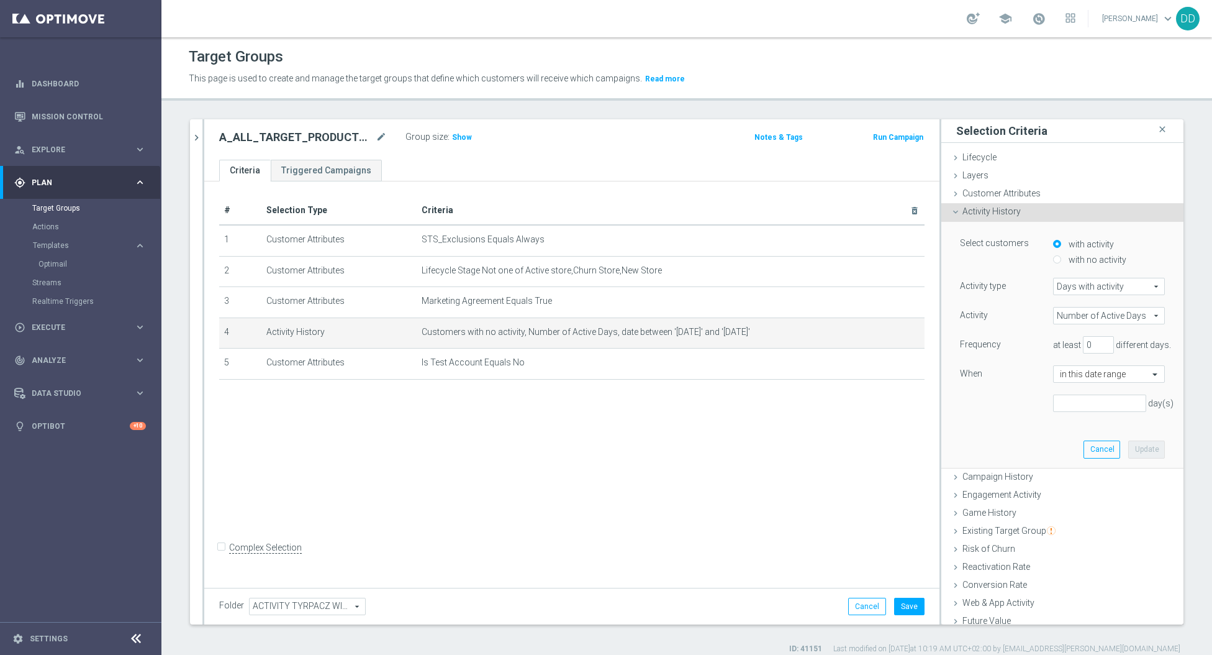
click at [1103, 315] on span "Number of Active Days" at bounding box center [1109, 315] width 111 height 16
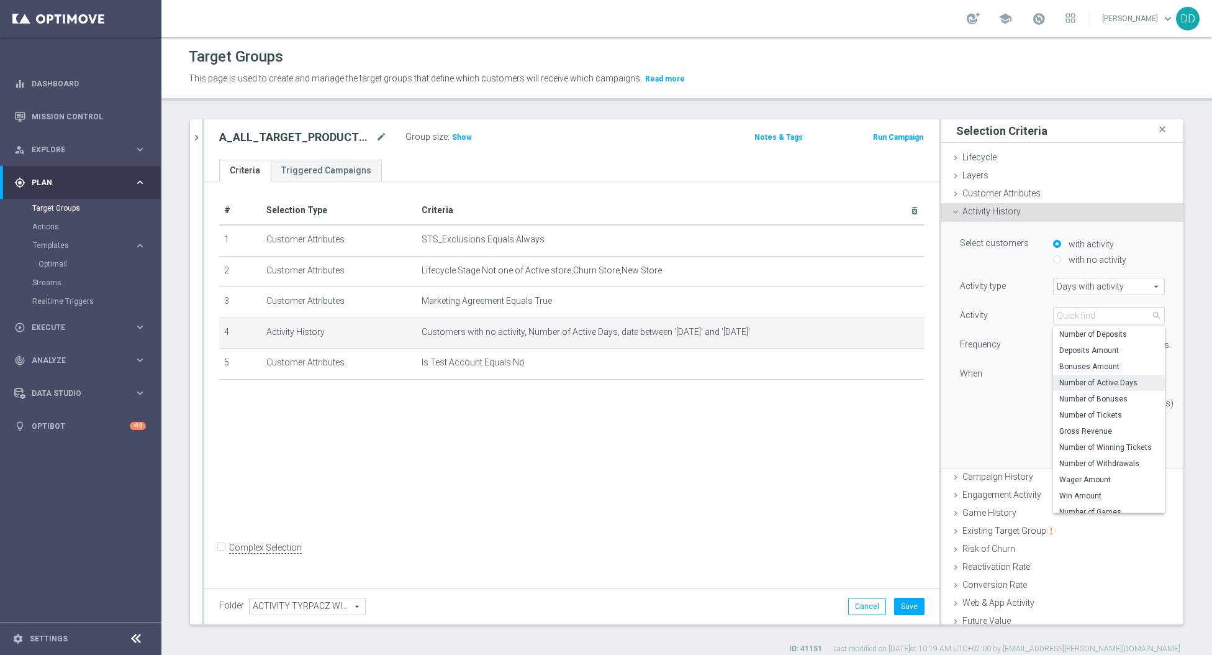
click at [1096, 383] on span "Number of Active Days" at bounding box center [1109, 383] width 99 height 10
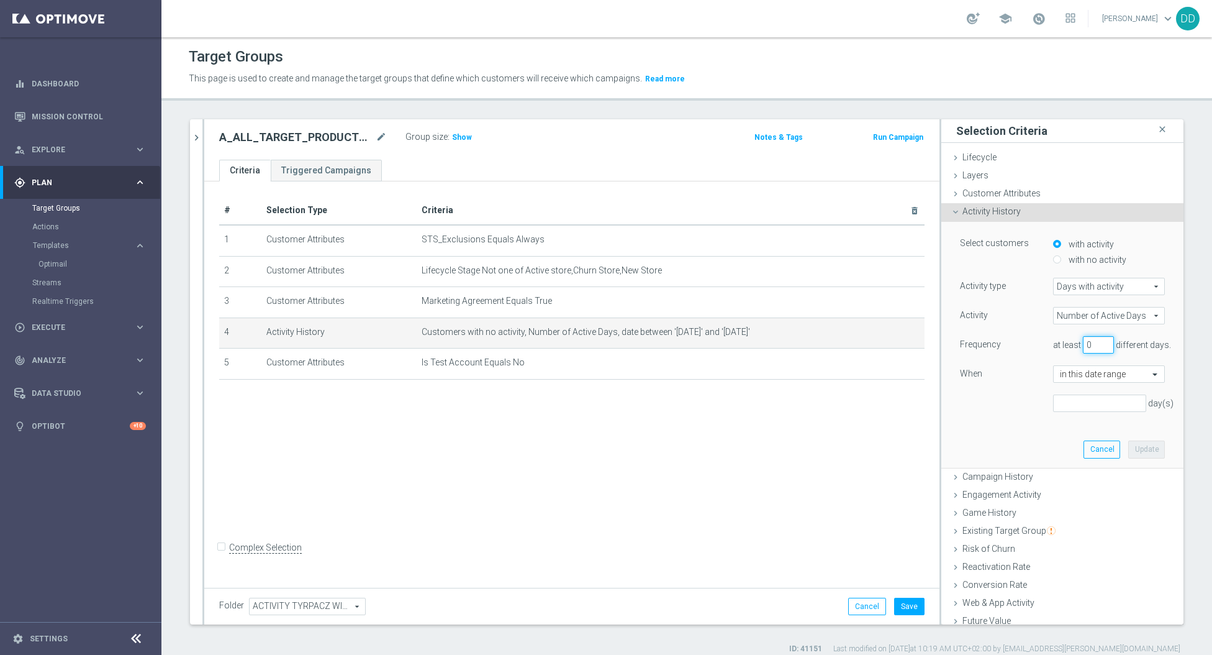
drag, startPoint x: 1081, startPoint y: 345, endPoint x: 1040, endPoint y: 342, distance: 41.1
click at [1044, 342] on div "at least 0 different days." at bounding box center [1109, 344] width 130 height 17
type input "4"
click at [1109, 375] on input "text" at bounding box center [1096, 374] width 73 height 11
click at [1116, 410] on div "in this date range" at bounding box center [1109, 412] width 98 height 20
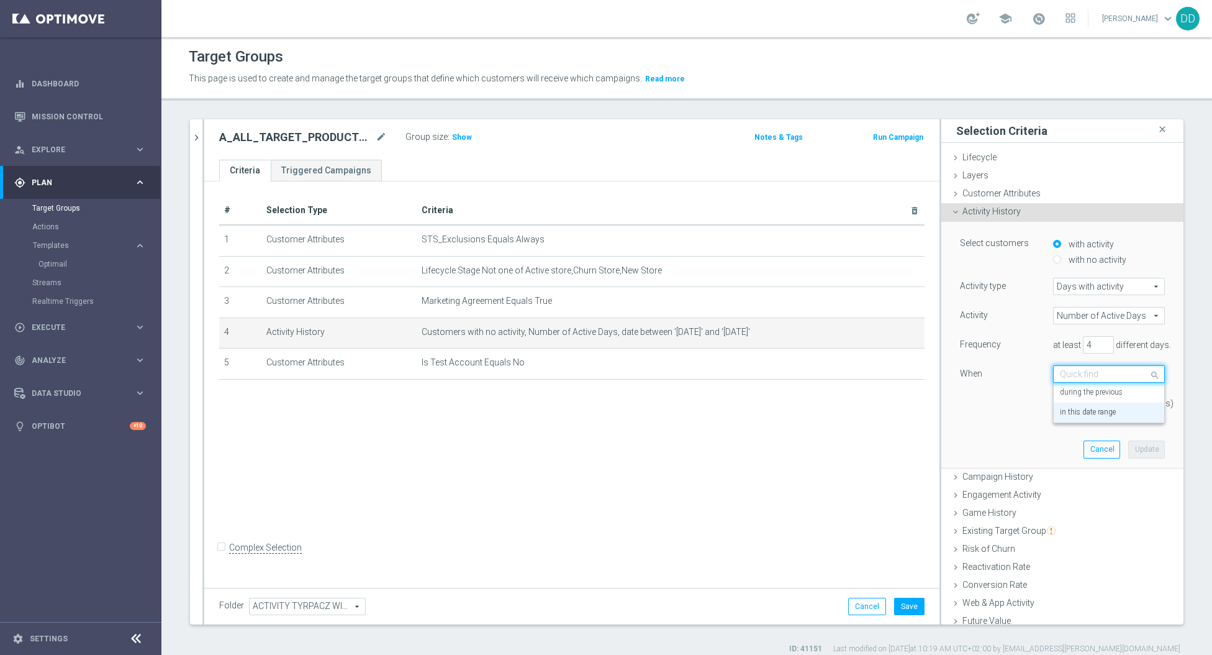
click at [1085, 372] on input "text" at bounding box center [1096, 374] width 73 height 11
click at [1090, 398] on div "during the previous" at bounding box center [1109, 393] width 98 height 20
click at [1090, 405] on input "number" at bounding box center [1099, 402] width 93 height 17
click at [951, 416] on div "Select customers with activity with no activity Activity type Days with activit…" at bounding box center [1063, 344] width 224 height 245
click at [1071, 407] on input "number" at bounding box center [1099, 402] width 93 height 17
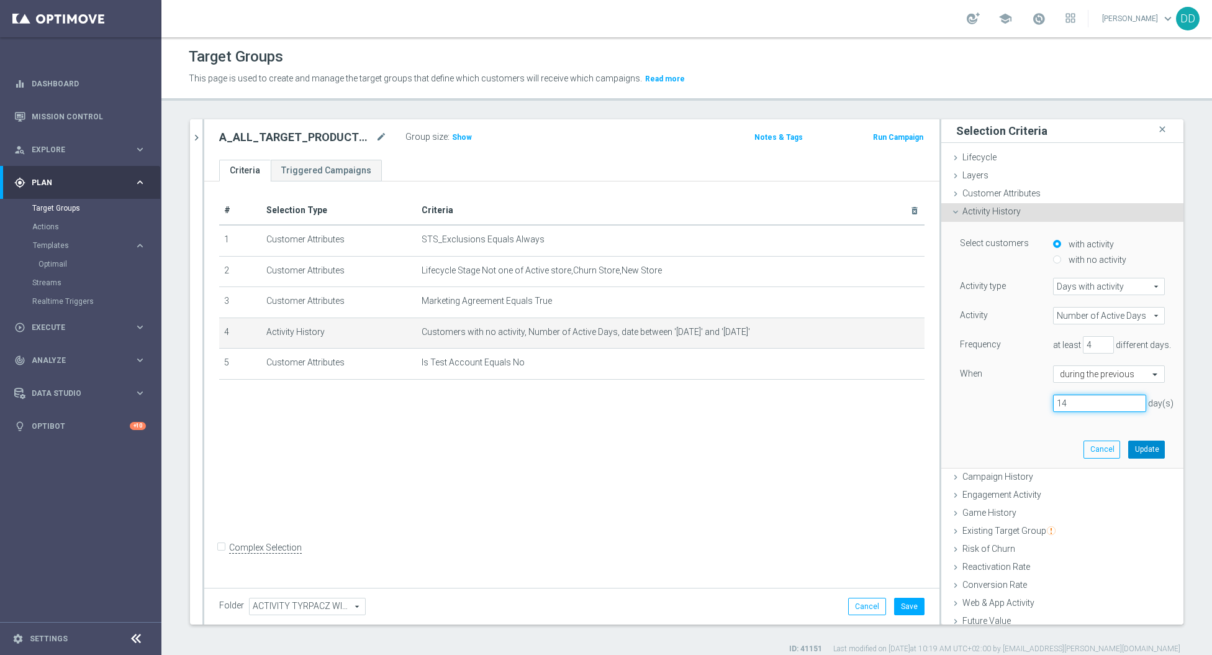
type input "14"
click at [1133, 450] on button "Update" at bounding box center [1146, 448] width 37 height 17
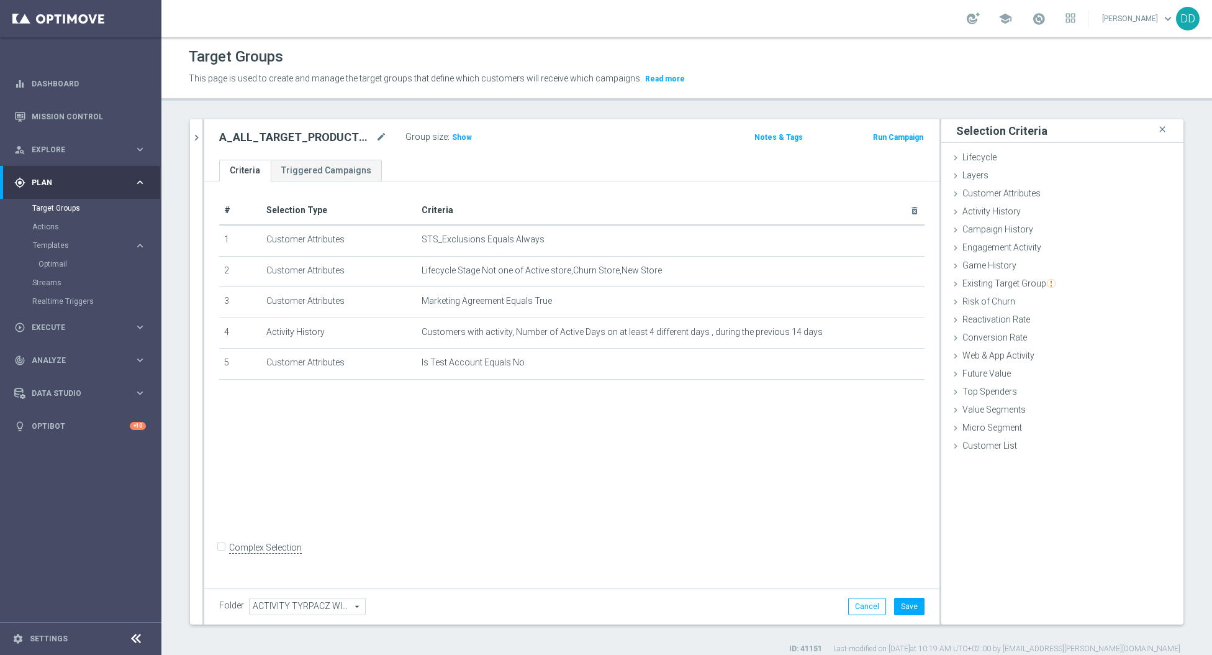
click at [204, 143] on div "A_ALL_TARGET_PRODUCT_WIZJONER_150925 mode_edit Group size : Show Notes & Tags R…" at bounding box center [571, 139] width 735 height 40
click at [197, 140] on icon "chevron_right" at bounding box center [197, 138] width 12 height 12
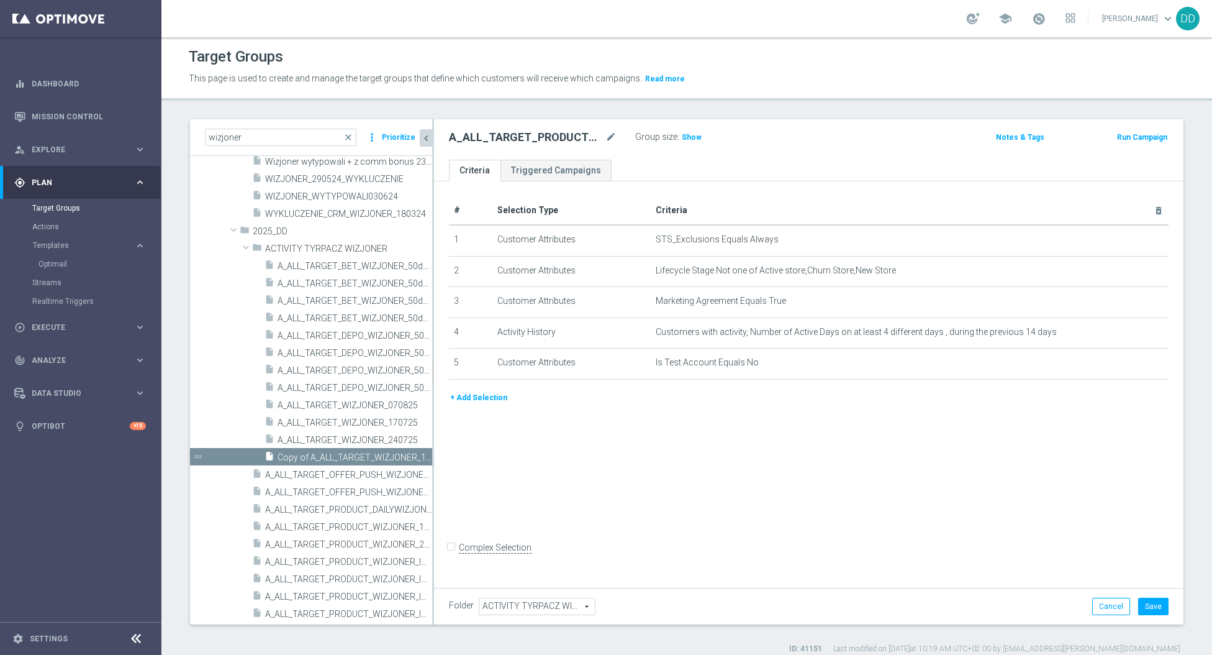
click at [464, 395] on button "+ Add Selection" at bounding box center [479, 398] width 60 height 14
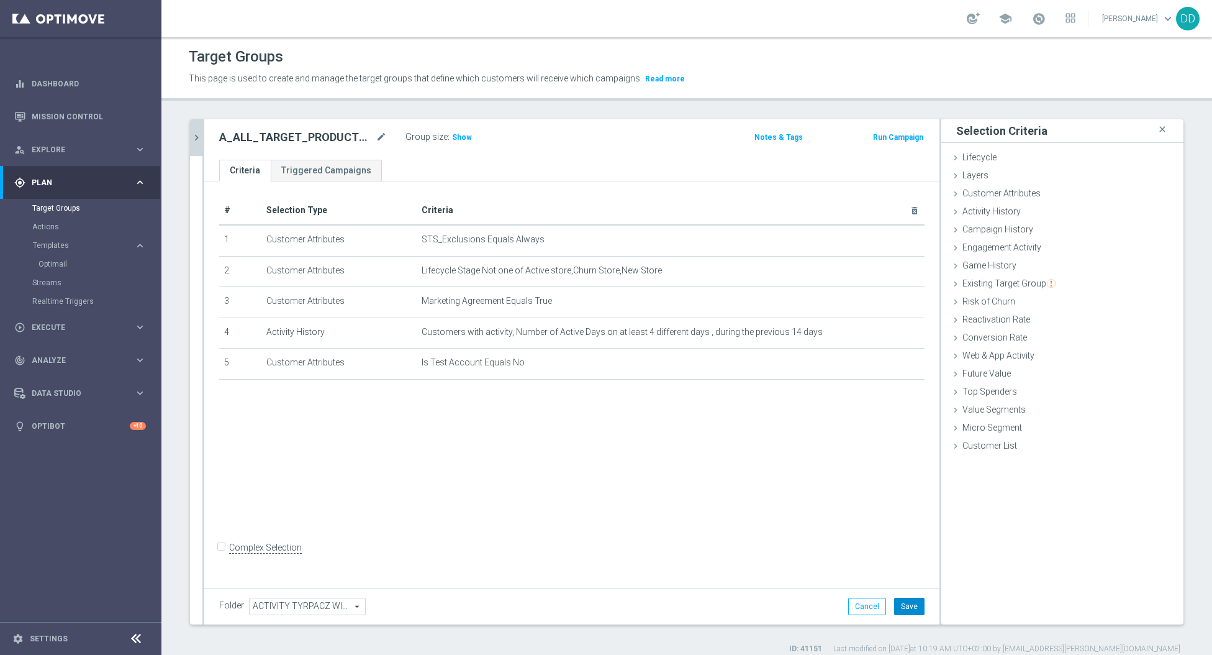
click at [911, 603] on button "Save" at bounding box center [909, 605] width 30 height 17
click at [191, 136] on icon "chevron_right" at bounding box center [197, 138] width 12 height 12
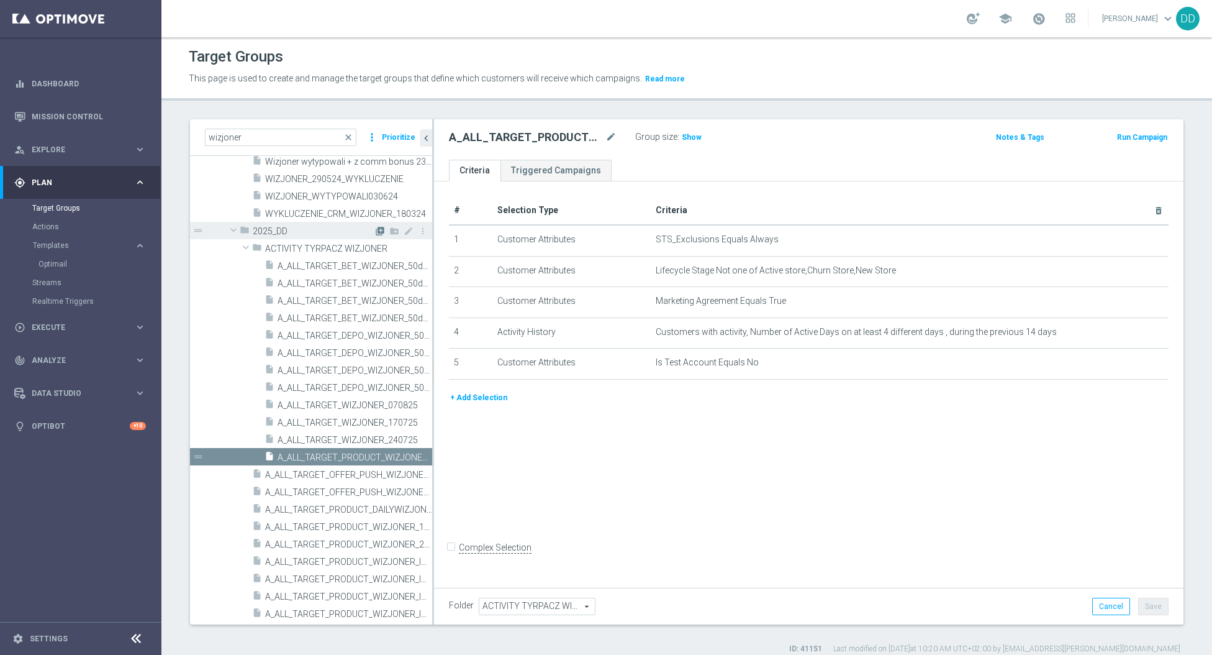
click at [375, 227] on icon "library_add" at bounding box center [380, 231] width 10 height 10
type input "2025_DD"
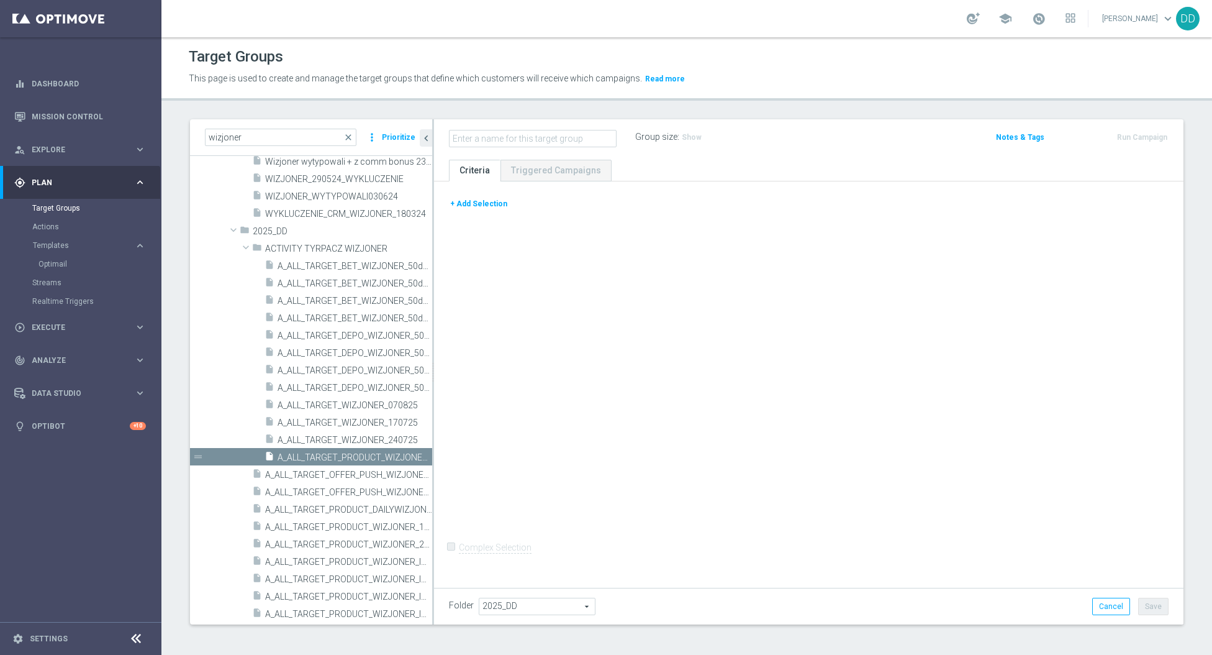
click at [483, 191] on div "+ Add Selection Complex Selection Invalid Expression" at bounding box center [809, 382] width 750 height 402
click at [482, 205] on button "+ Add Selection" at bounding box center [479, 204] width 60 height 14
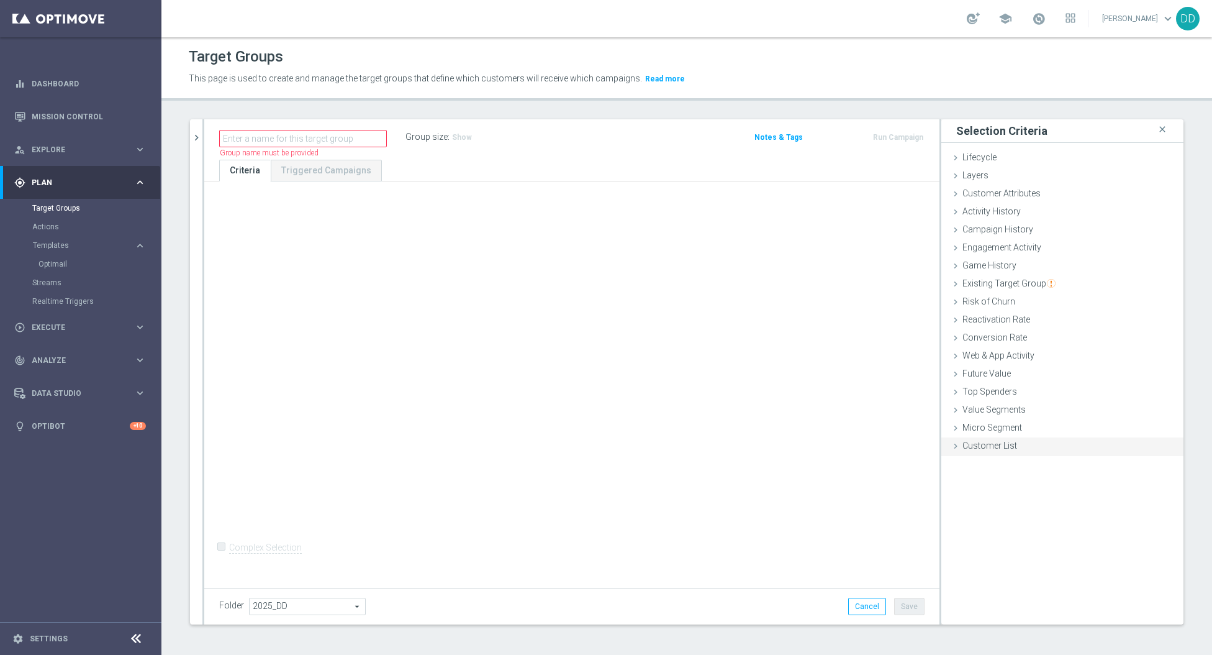
click at [967, 448] on span "Customer List" at bounding box center [990, 445] width 55 height 10
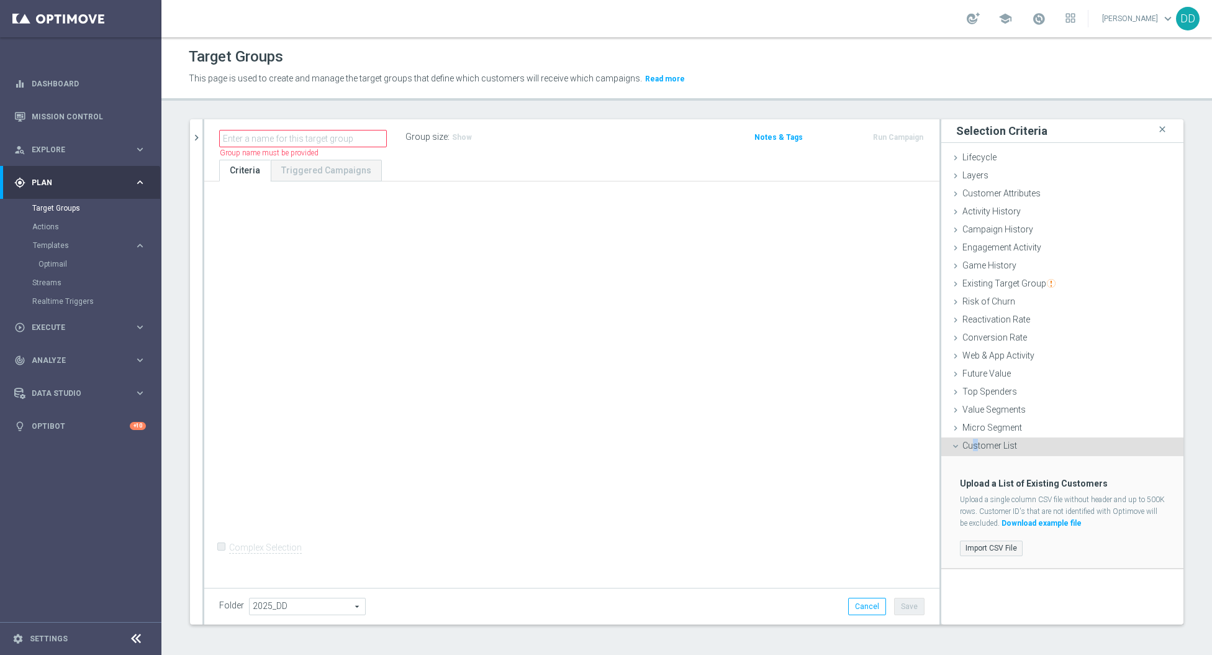
click at [973, 542] on label "Import CSV File" at bounding box center [991, 548] width 63 height 16
click at [0, 0] on input "Import CSV File" at bounding box center [0, 0] width 0 height 0
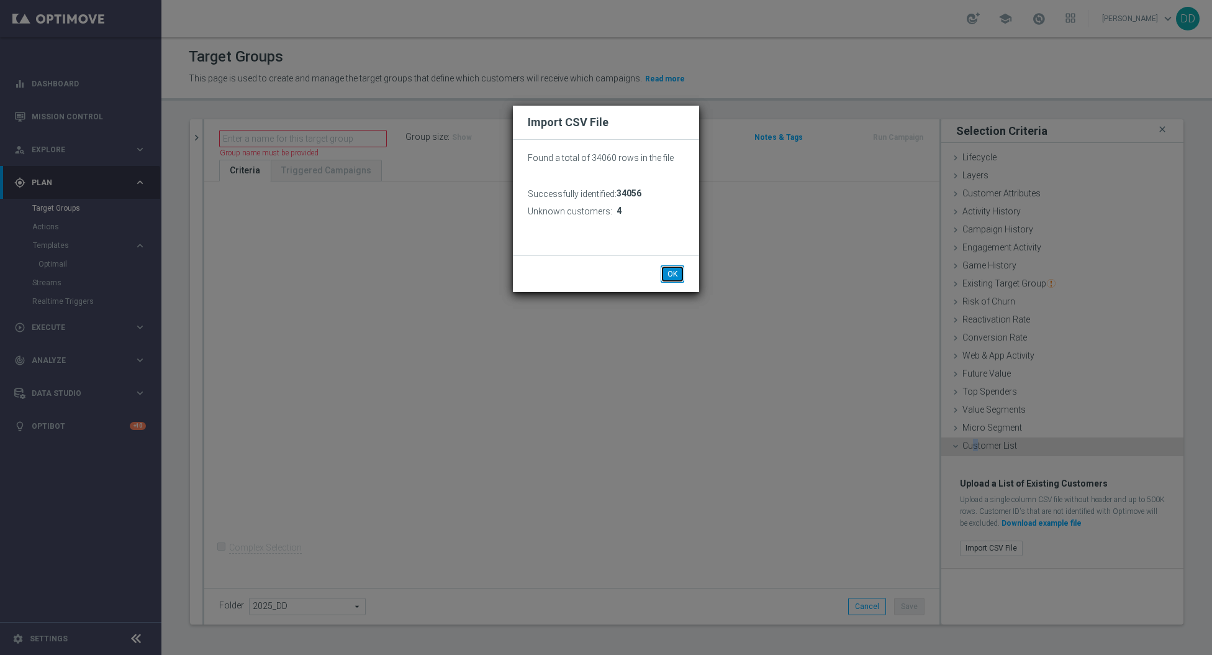
click at [667, 268] on button "OK" at bounding box center [673, 273] width 24 height 17
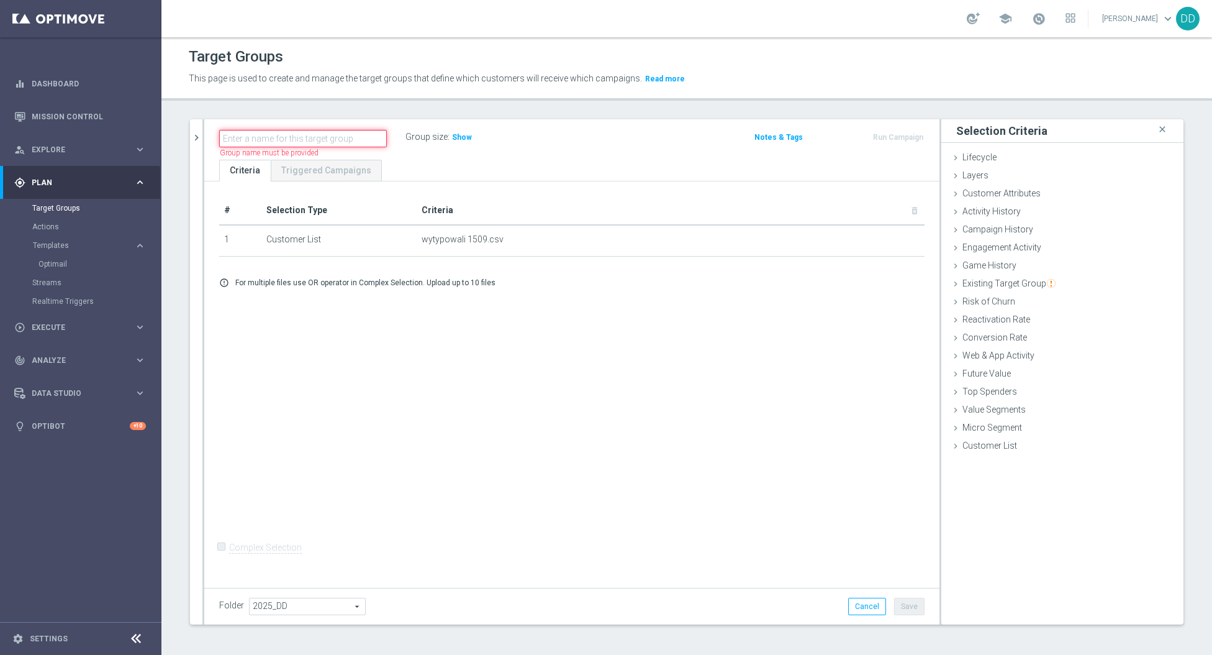
click at [316, 137] on input "text" at bounding box center [303, 138] width 168 height 17
click at [276, 137] on input "WYTYPOWALO_1509" at bounding box center [303, 138] width 168 height 17
type input "WYTYPOWALI_1509"
click at [831, 519] on div "# Selection Type Criteria delete_forever 1 Customer List wytypowali 1509.csv de…" at bounding box center [571, 382] width 735 height 402
click at [906, 612] on button "Save" at bounding box center [909, 605] width 30 height 17
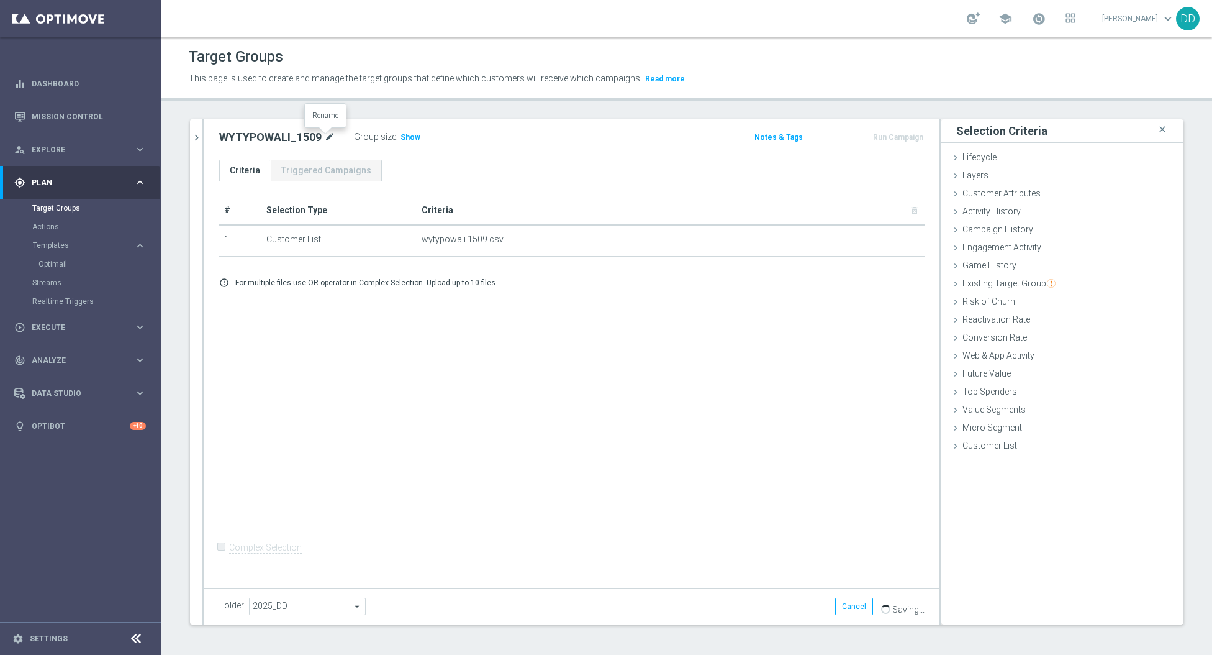
click at [330, 137] on icon "mode_edit" at bounding box center [329, 137] width 11 height 15
drag, startPoint x: 309, startPoint y: 135, endPoint x: 324, endPoint y: 142, distance: 15.8
click at [310, 135] on h2 "WYTYPOWALI_1509" at bounding box center [270, 137] width 102 height 15
click at [327, 142] on icon "mode_edit" at bounding box center [329, 137] width 11 height 15
click at [191, 147] on button "chevron_right" at bounding box center [196, 137] width 12 height 37
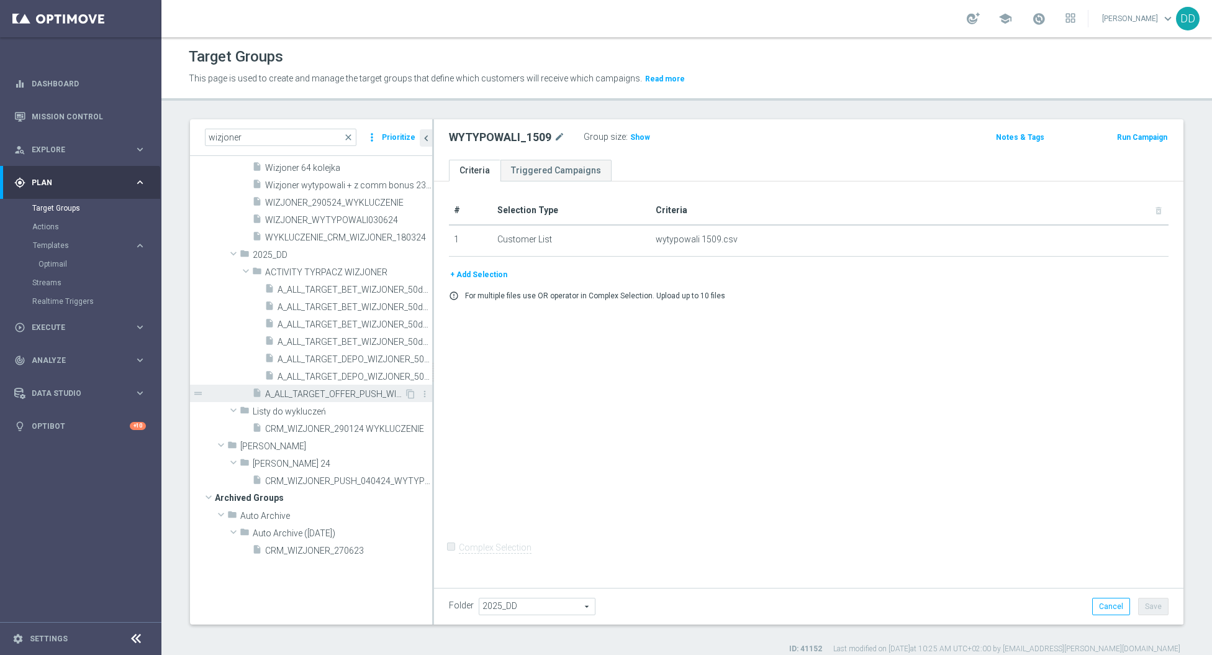
click at [371, 391] on span "A_ALL_TARGET_OFFER_PUSH_WIZJONER_NA_250625" at bounding box center [334, 394] width 139 height 11
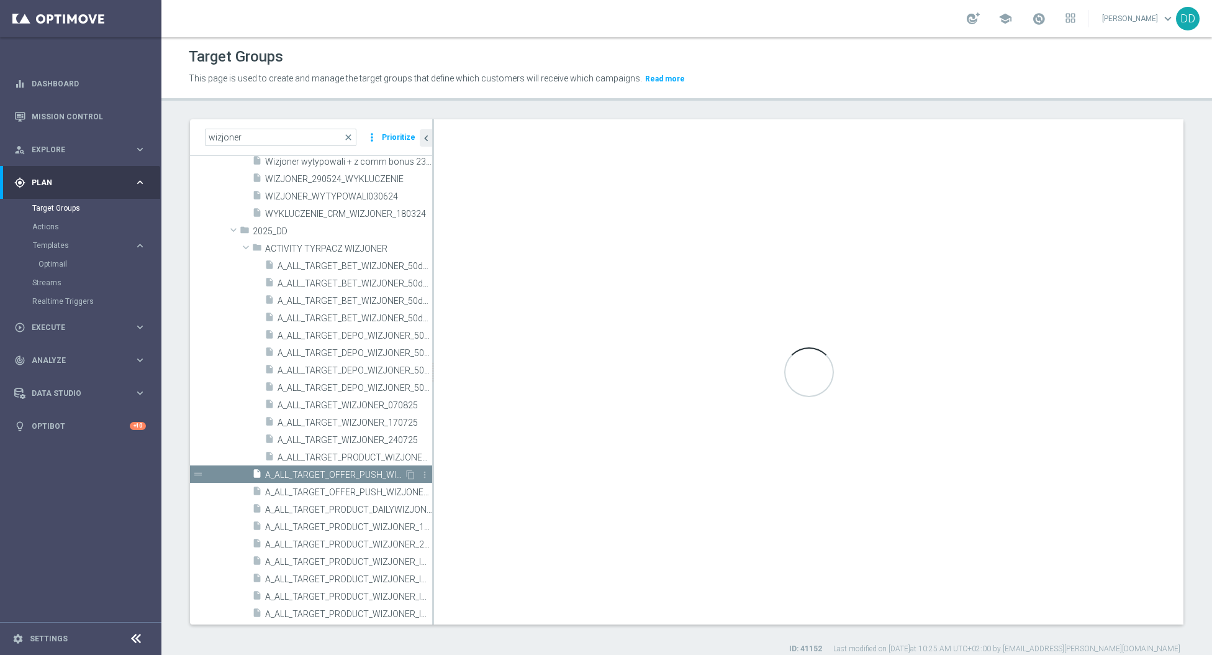
scroll to position [670, 0]
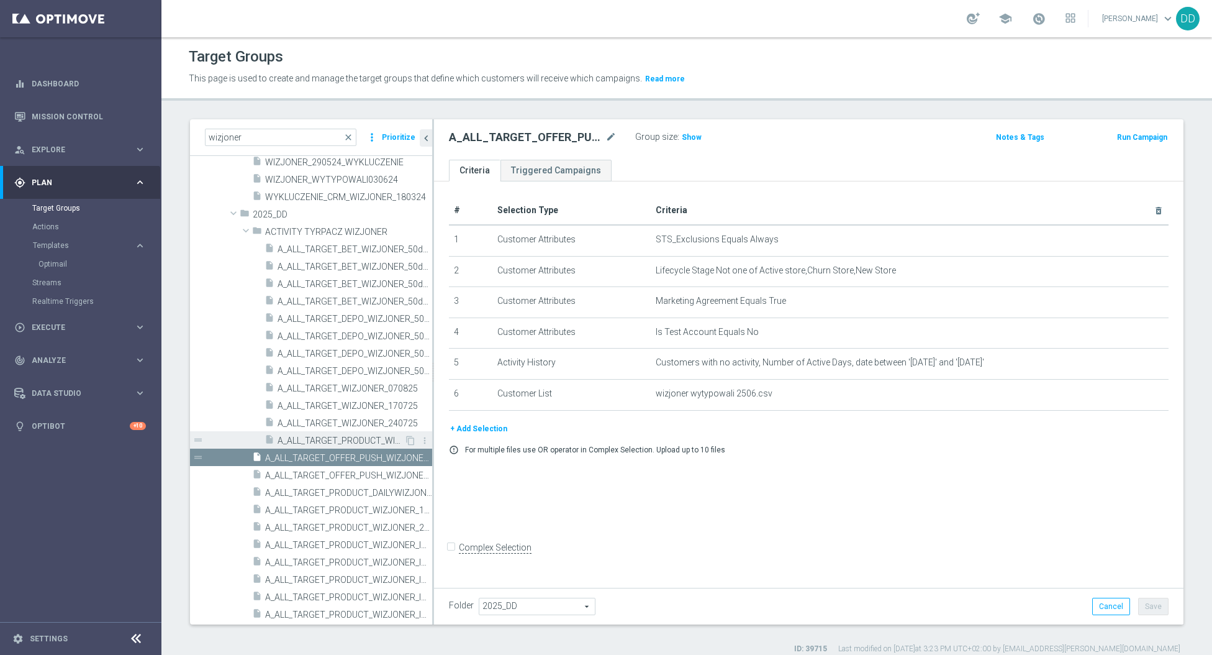
click at [364, 447] on div "insert_drive_file A_ALL_TARGET_PRODUCT_WIZJONER_150925" at bounding box center [335, 439] width 140 height 17
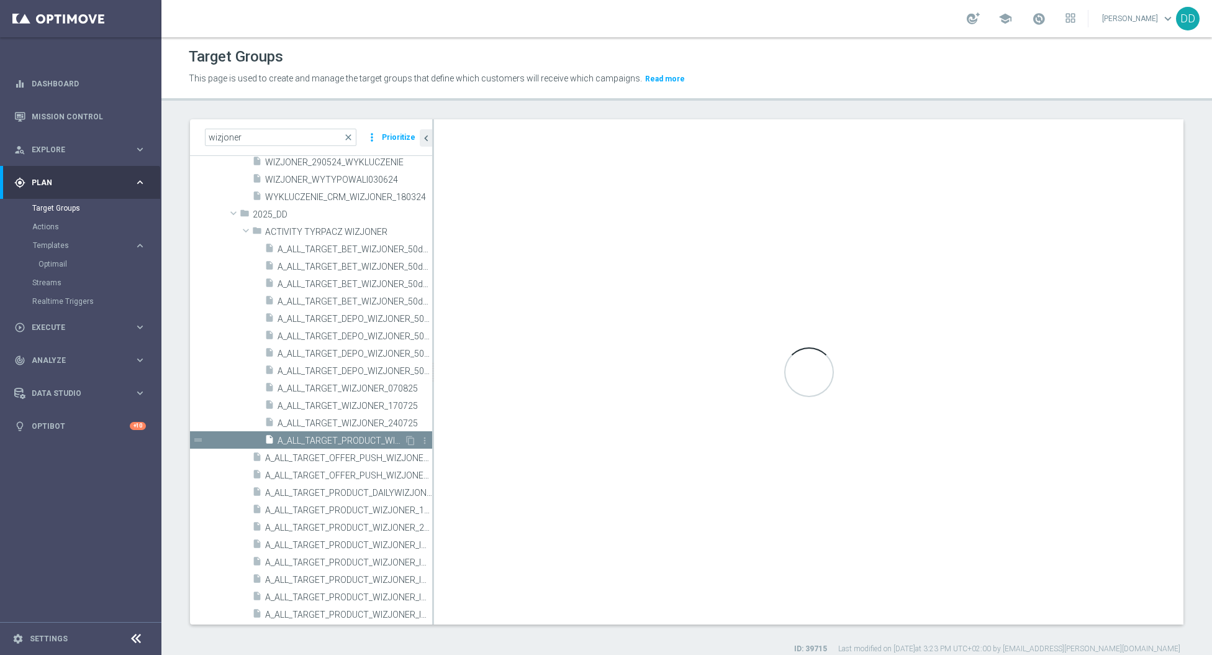
type input "ACTIVITY TYRPACZ WIZJONER"
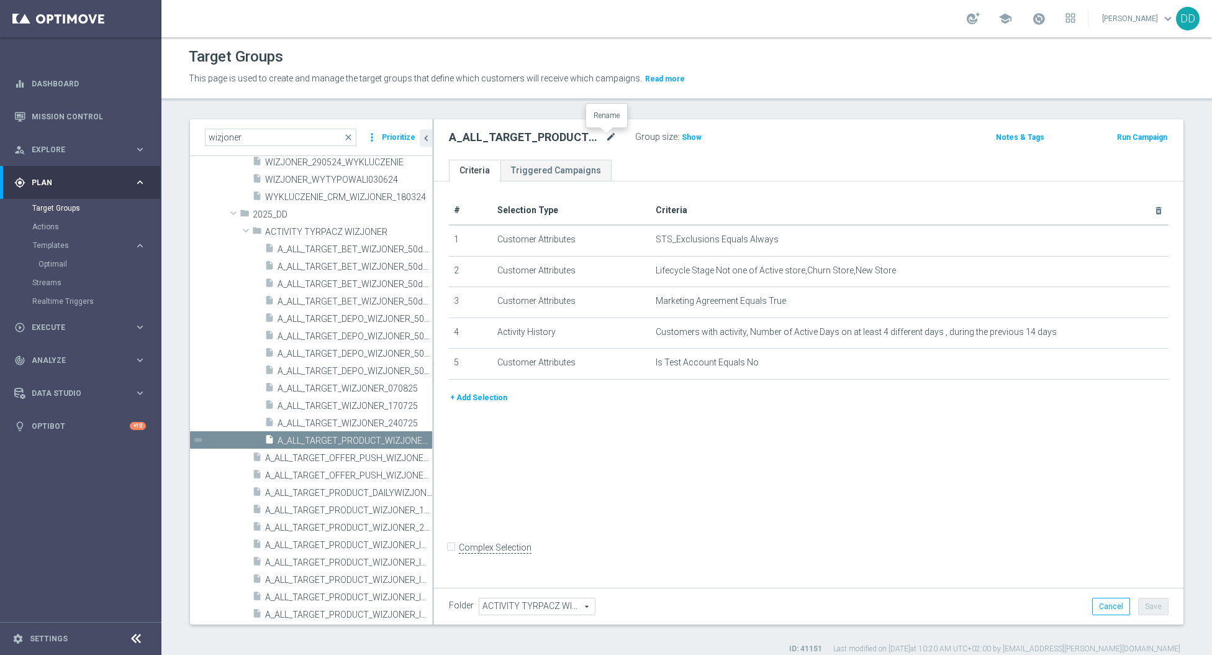
click at [606, 137] on icon "mode_edit" at bounding box center [611, 137] width 11 height 15
click at [471, 396] on button "+ Add Selection" at bounding box center [479, 398] width 60 height 14
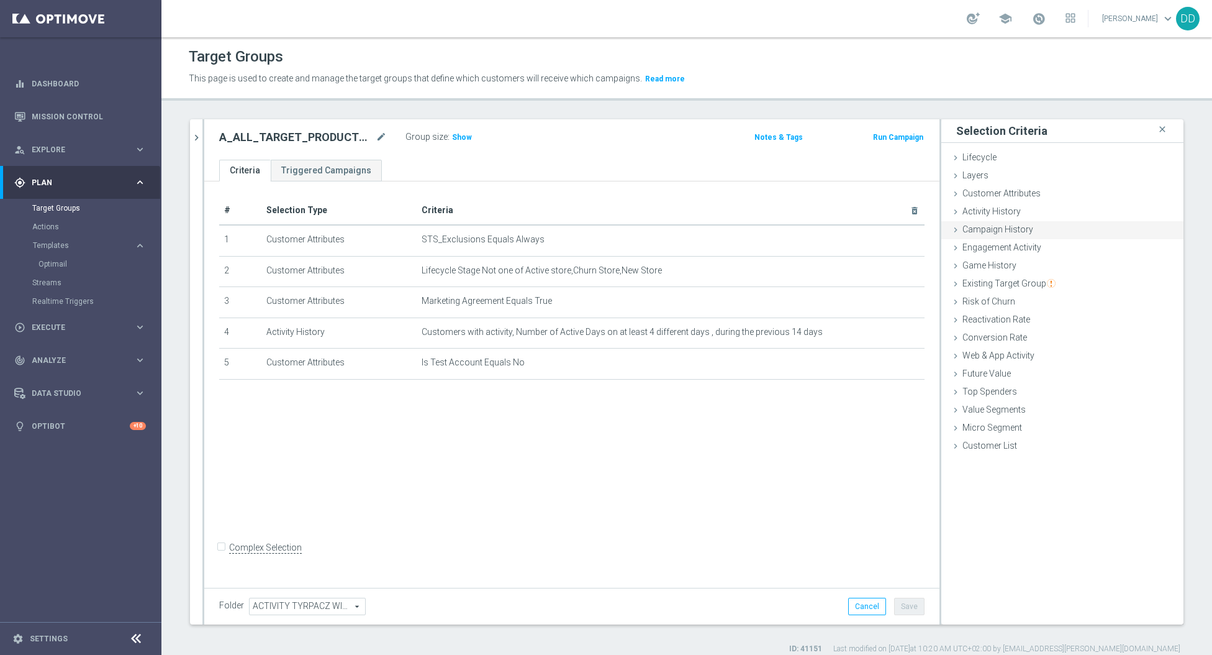
click at [991, 228] on span "Campaign History" at bounding box center [998, 229] width 71 height 10
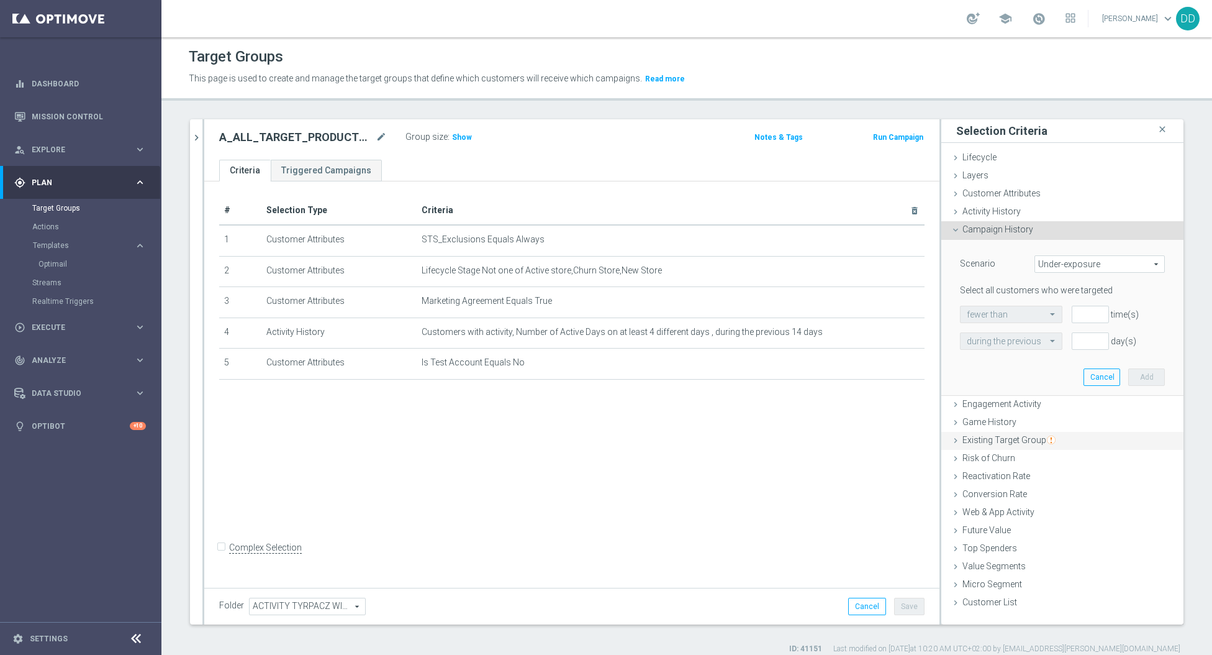
click at [1007, 440] on span "Existing Target Group" at bounding box center [1009, 440] width 93 height 10
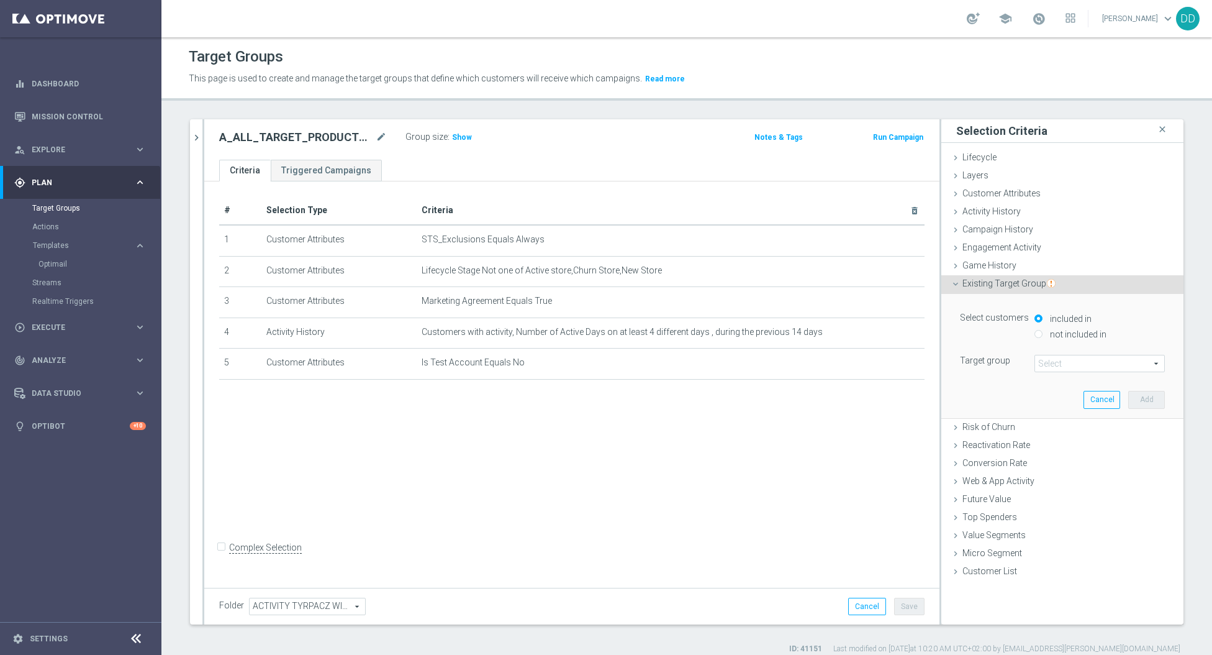
click at [1052, 337] on label "not included in" at bounding box center [1077, 334] width 60 height 11
click at [1043, 337] on input "not included in" at bounding box center [1039, 334] width 8 height 8
radio input "true"
click at [1051, 365] on span at bounding box center [1099, 363] width 129 height 16
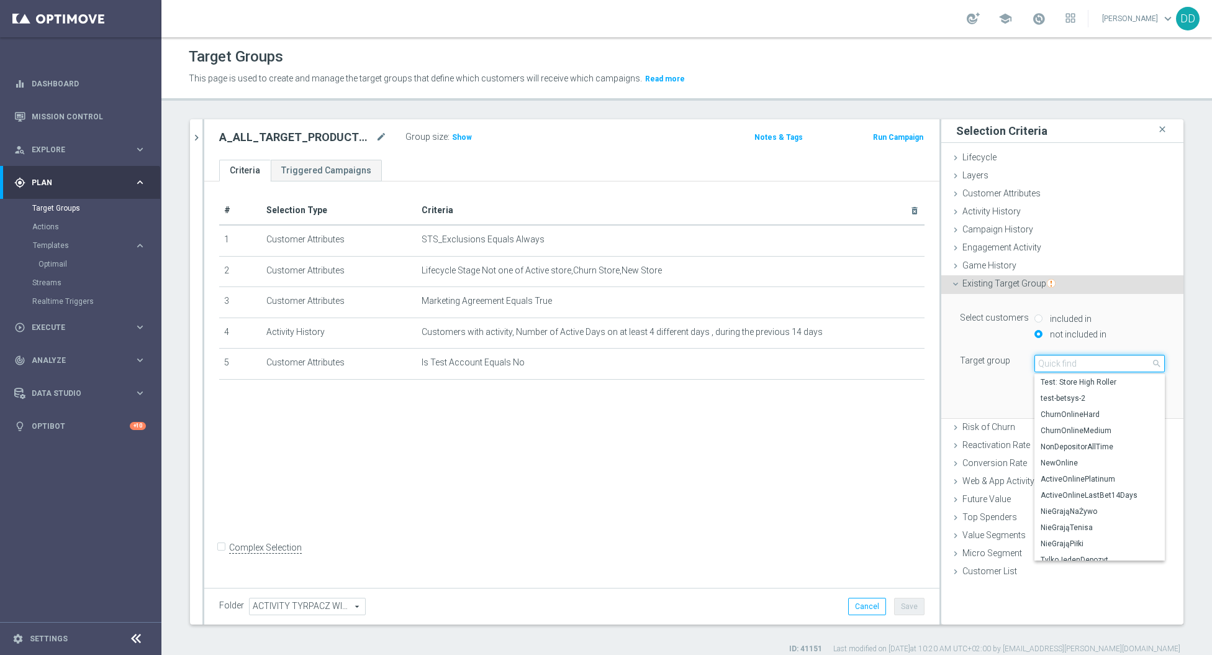
click at [1061, 363] on input "search" at bounding box center [1100, 363] width 130 height 17
paste input "WYTYPOWALI_1509"
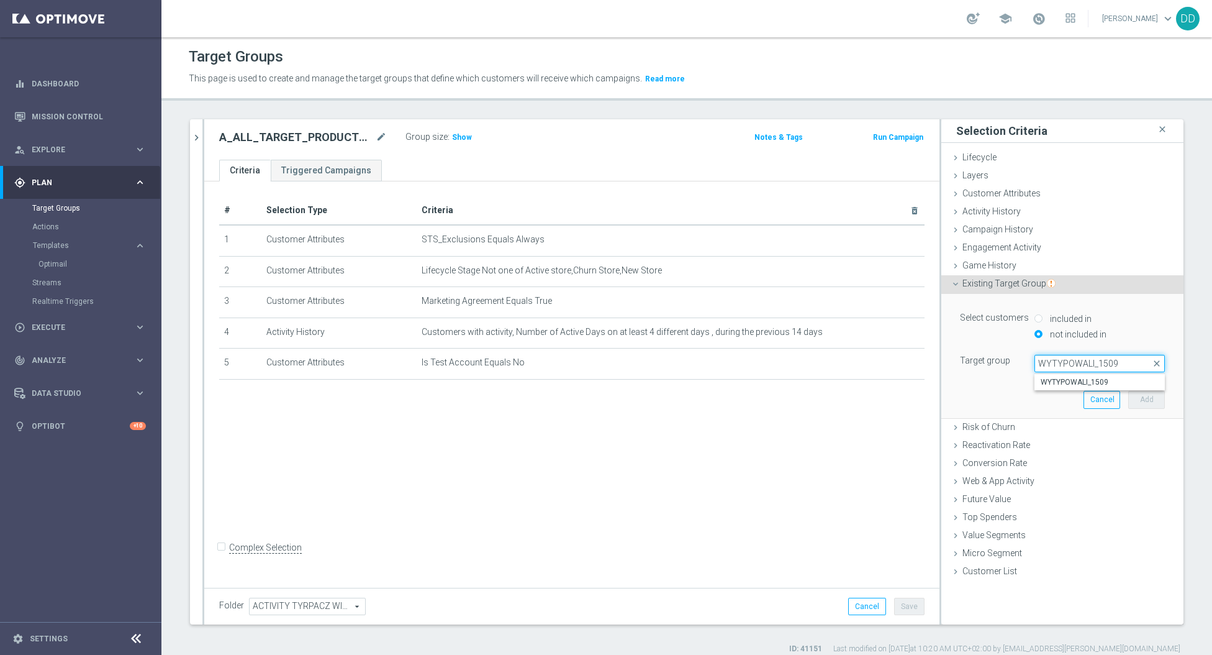
type input "WYTYPOWALI_1509"
click at [1074, 382] on span "WYTYPOWALI_1509" at bounding box center [1100, 382] width 118 height 10
type input "WYTYPOWALI_1509"
click at [1129, 396] on button "Add" at bounding box center [1146, 399] width 37 height 17
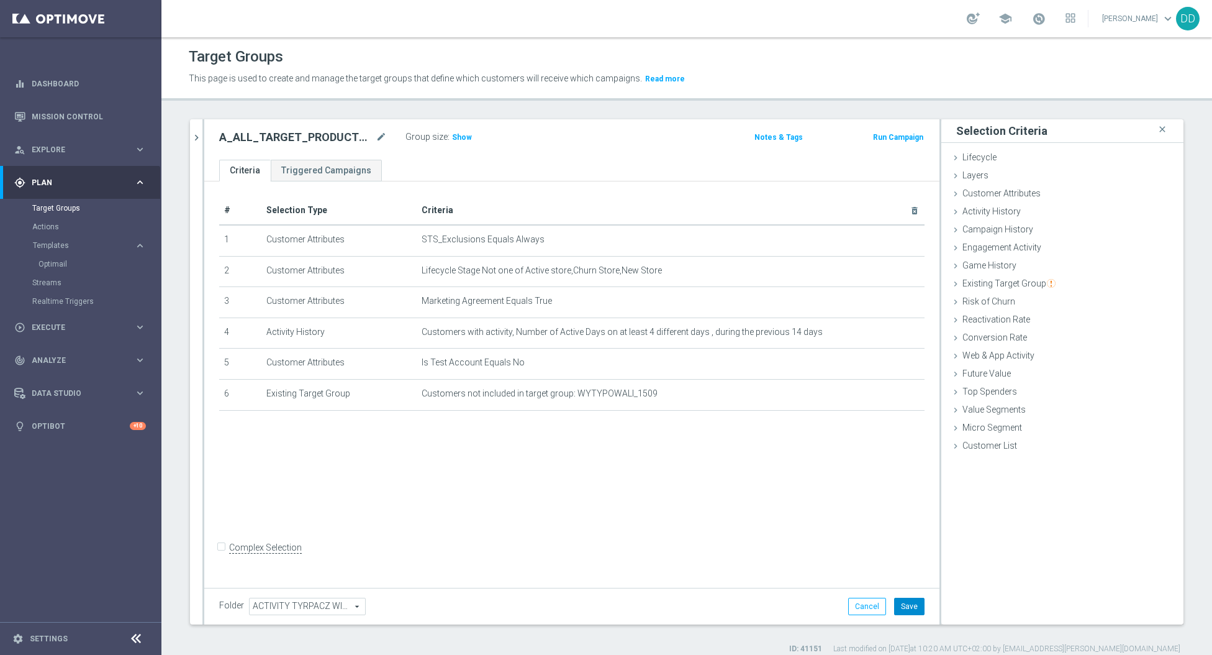
click at [909, 616] on div "Folder ACTIVITY TYRPACZ WIZJONER ACTIVITY TYRPACZ WIZJONER arrow_drop_down sear…" at bounding box center [571, 606] width 735 height 37
click at [917, 609] on div "Folder ACTIVITY TYRPACZ WIZJONER ACTIVITY TYRPACZ WIZJONER arrow_drop_down sear…" at bounding box center [571, 606] width 735 height 37
click at [910, 609] on button "Save" at bounding box center [909, 605] width 30 height 17
click at [452, 137] on span "Show" at bounding box center [462, 137] width 20 height 9
click at [379, 137] on icon "mode_edit" at bounding box center [381, 137] width 11 height 15
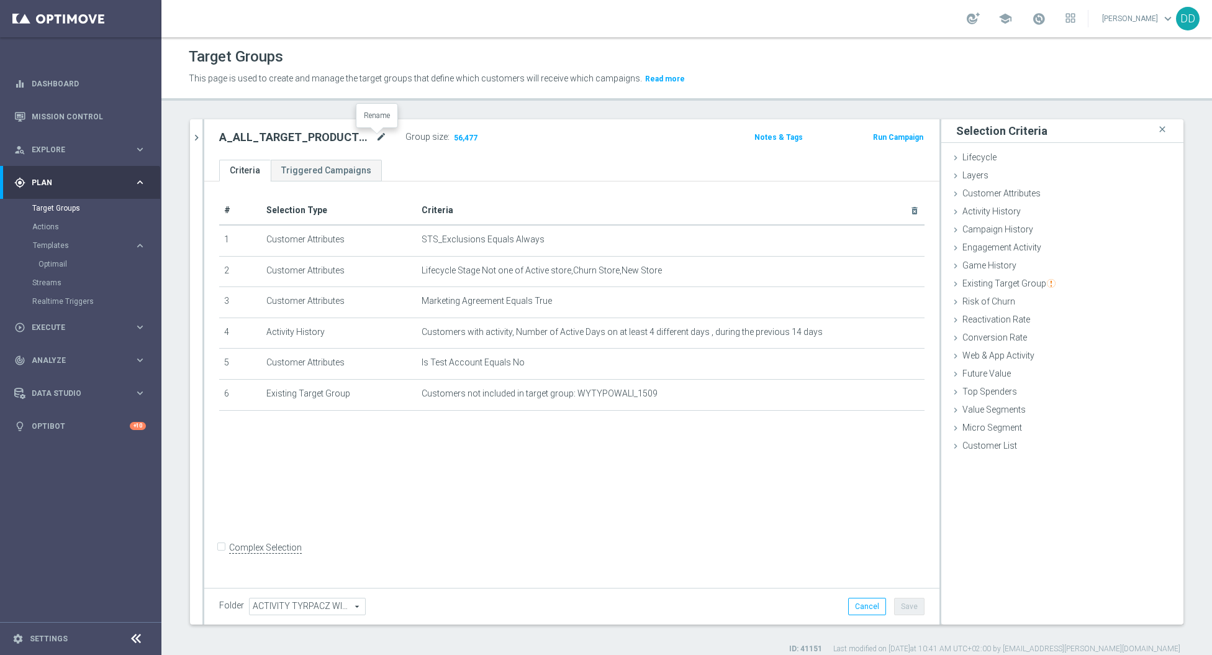
click at [376, 139] on icon "mode_edit" at bounding box center [381, 137] width 11 height 15
click at [376, 132] on icon "mode_edit" at bounding box center [381, 137] width 11 height 15
click at [880, 329] on icon "mode_edit" at bounding box center [885, 332] width 10 height 10
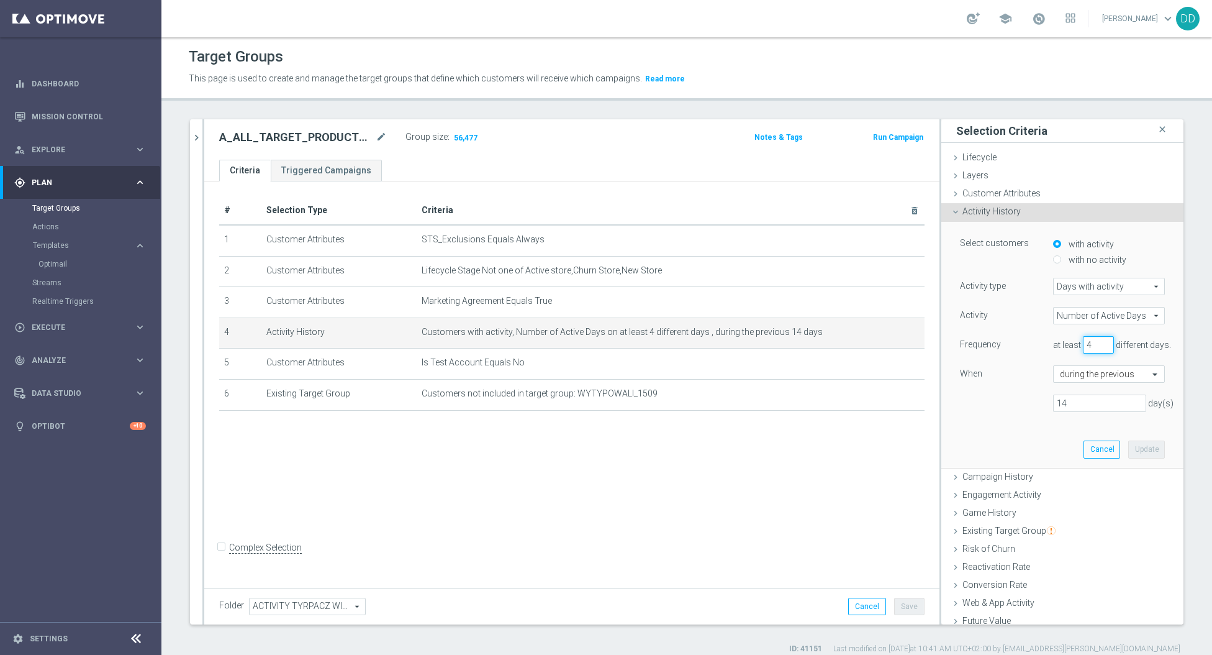
drag, startPoint x: 1062, startPoint y: 345, endPoint x: 1053, endPoint y: 344, distance: 8.8
click at [1053, 345] on div "at least 4 different days." at bounding box center [1109, 344] width 130 height 17
type input "5"
click at [1131, 451] on button "Update" at bounding box center [1146, 448] width 37 height 17
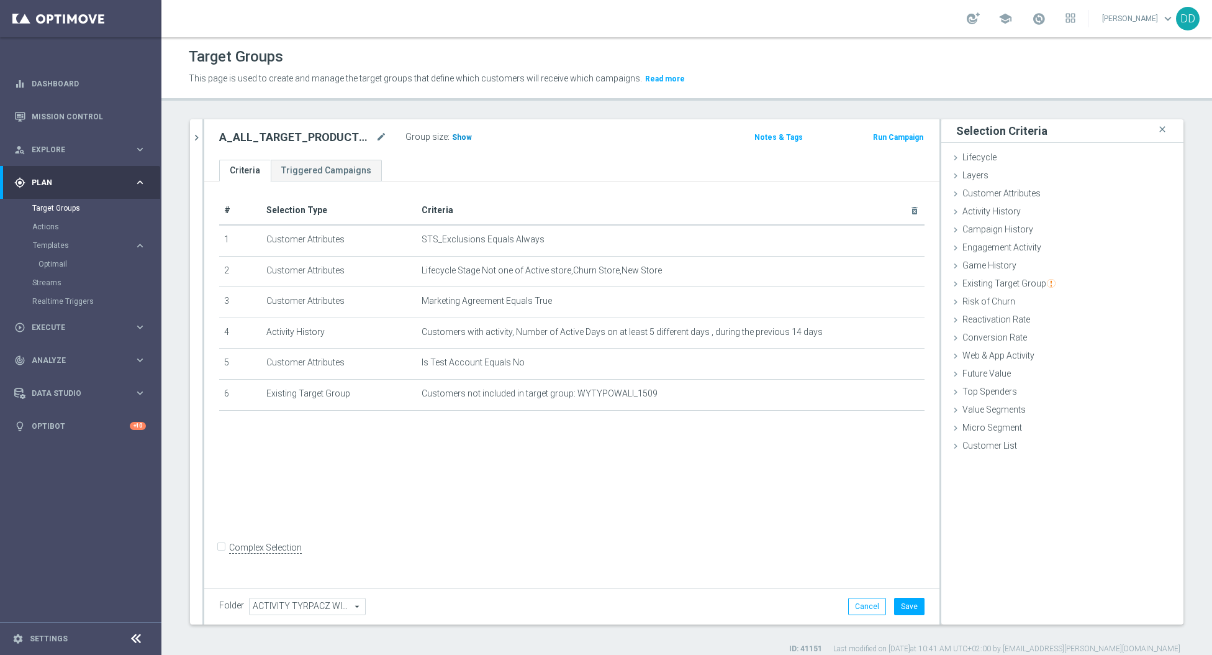
click at [458, 137] on span "Show" at bounding box center [462, 137] width 20 height 9
click at [906, 604] on button "Save" at bounding box center [909, 605] width 30 height 17
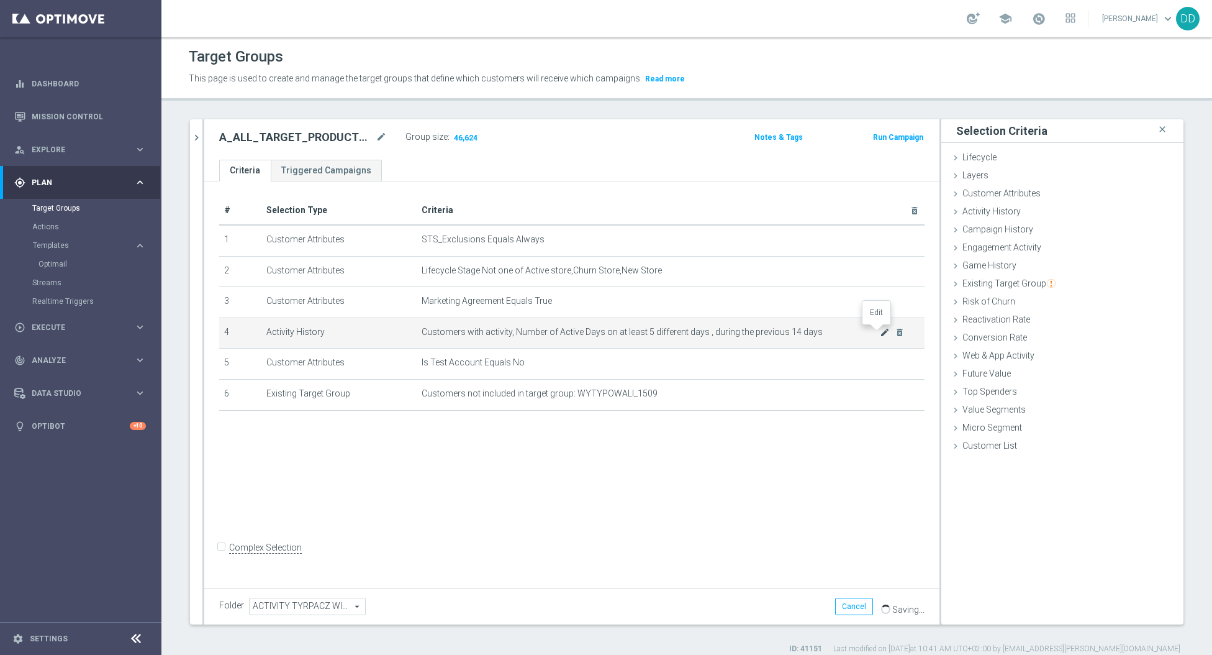
click at [880, 332] on icon "mode_edit" at bounding box center [885, 332] width 10 height 10
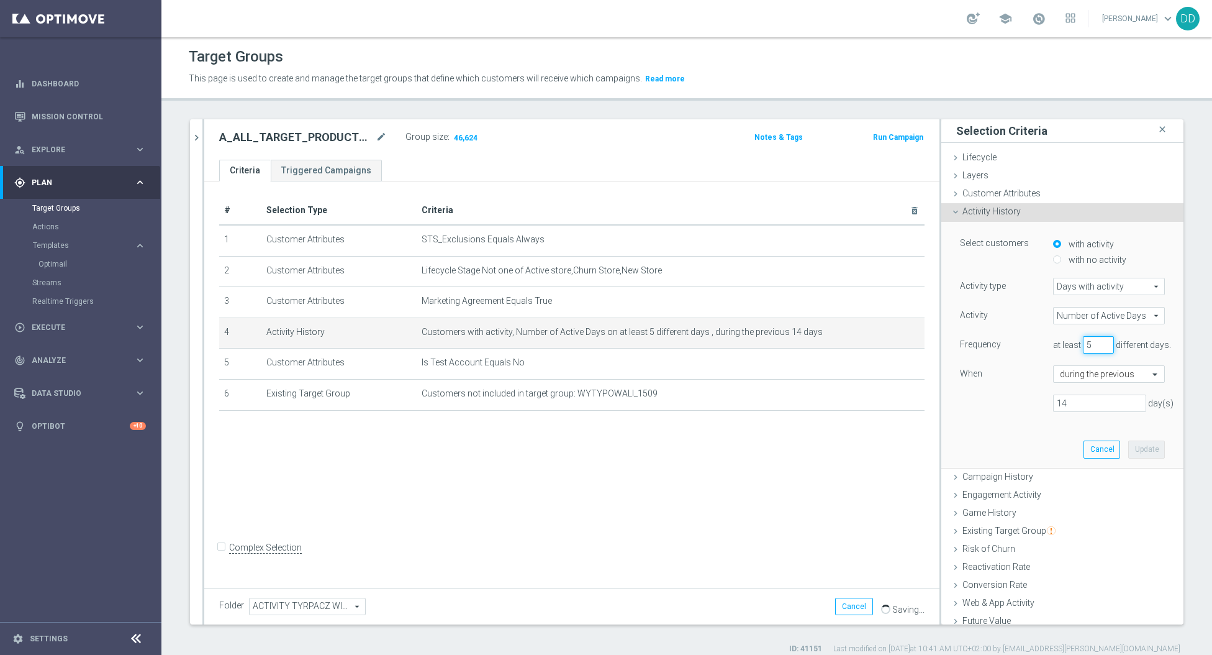
drag, startPoint x: 1069, startPoint y: 343, endPoint x: 1016, endPoint y: 342, distance: 52.8
click at [1016, 342] on div "Frequency at least 5 different days." at bounding box center [1063, 346] width 224 height 20
type input "6"
click at [1121, 456] on div "Select customers with activity with no activity Activity type Days with activit…" at bounding box center [1063, 344] width 224 height 245
click at [1128, 452] on button "Update" at bounding box center [1146, 448] width 37 height 17
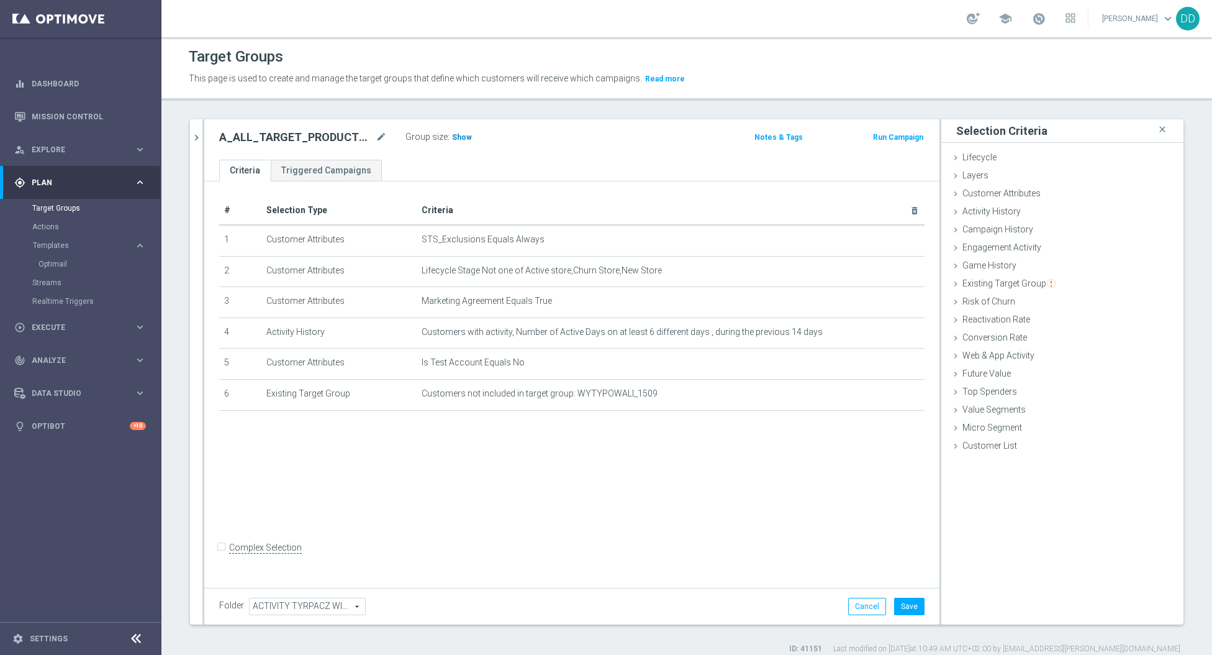
drag, startPoint x: 442, startPoint y: 142, endPoint x: 457, endPoint y: 142, distance: 14.9
click at [443, 142] on div "Group size : Show" at bounding box center [468, 136] width 124 height 15
click at [457, 142] on h3 "Show" at bounding box center [462, 137] width 22 height 14
click at [900, 602] on button "Save" at bounding box center [909, 605] width 30 height 17
click at [370, 135] on div "A_ALL_TARGET_PRODUCT_WIZJONER_150925 mode_edit" at bounding box center [303, 137] width 168 height 15
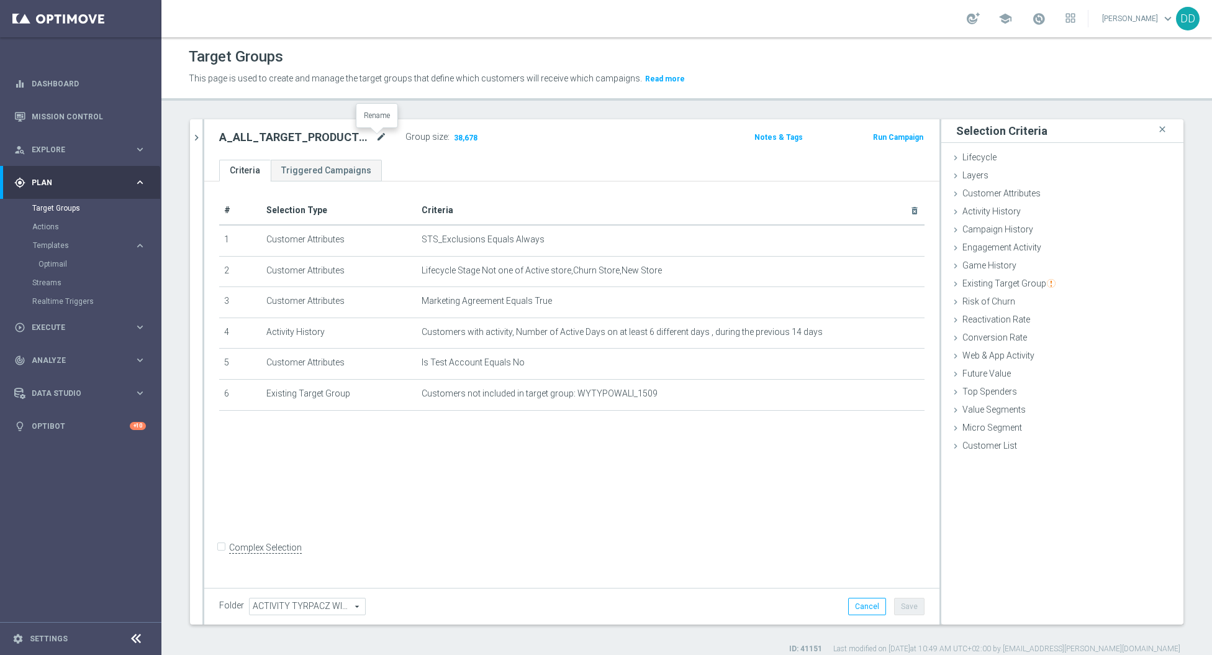
click at [379, 144] on icon "mode_edit" at bounding box center [381, 137] width 11 height 15
click at [81, 327] on span "Execute" at bounding box center [83, 327] width 102 height 7
